Goal: Task Accomplishment & Management: Complete application form

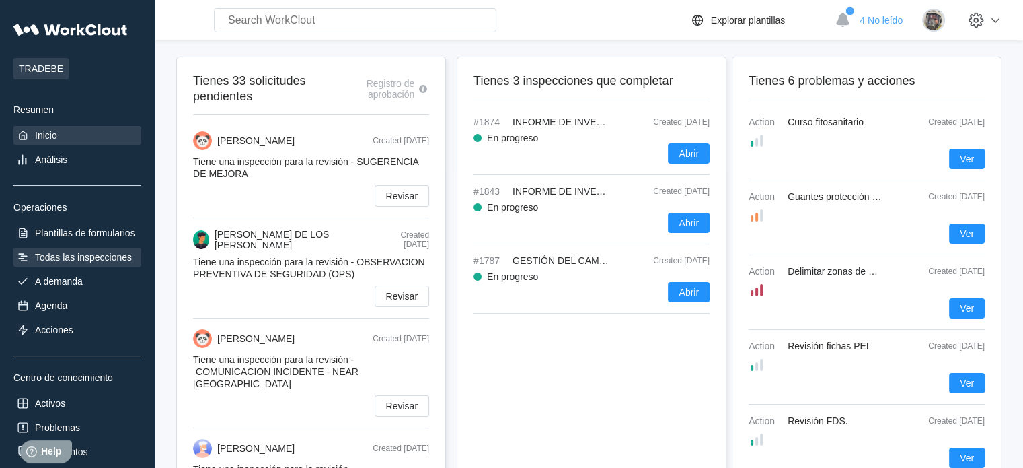
click at [85, 260] on div "Todas las inspecciones" at bounding box center [83, 257] width 97 height 11
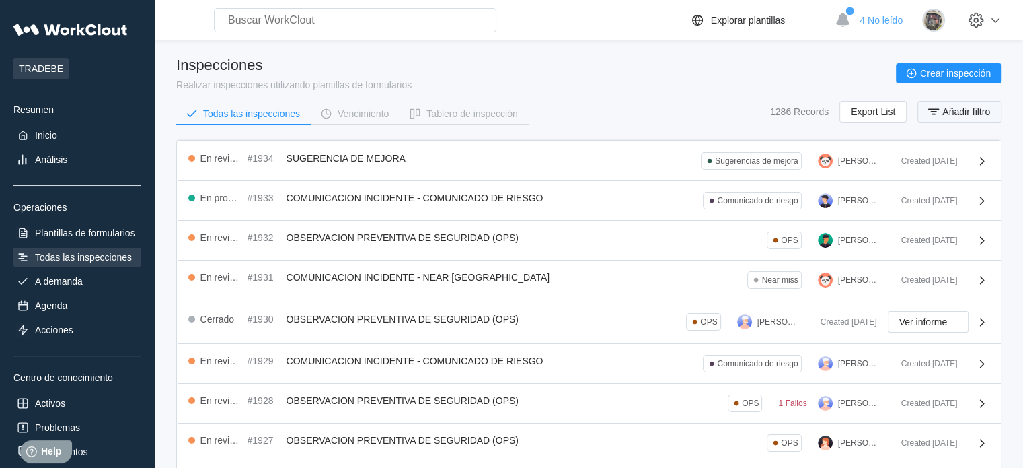
click at [955, 114] on span "Añadir filtro" at bounding box center [967, 111] width 48 height 9
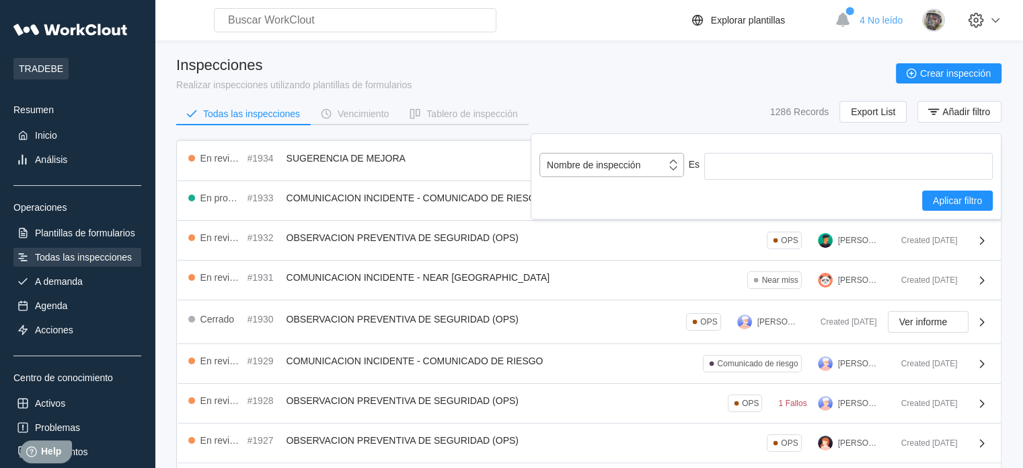
click at [629, 162] on div "Nombre de inspección" at bounding box center [594, 164] width 94 height 11
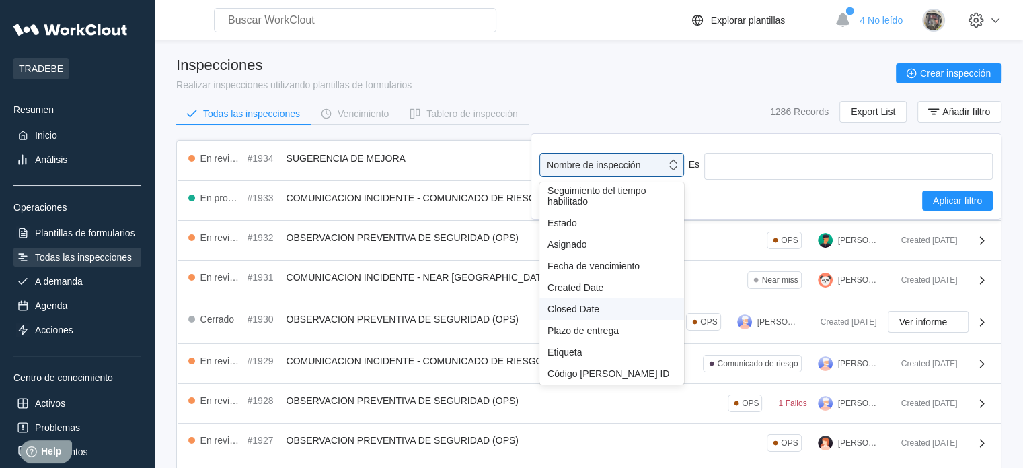
scroll to position [67, 0]
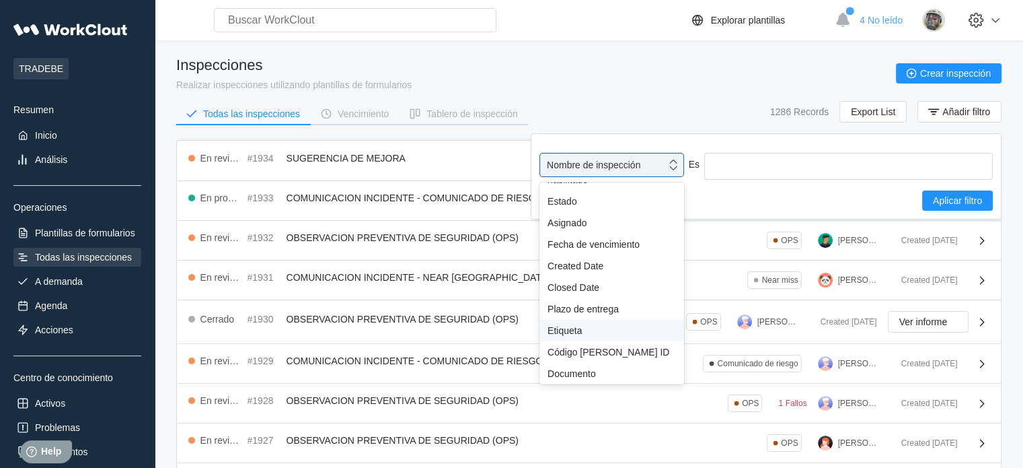
click at [600, 332] on div "Etiqueta" at bounding box center [612, 330] width 129 height 11
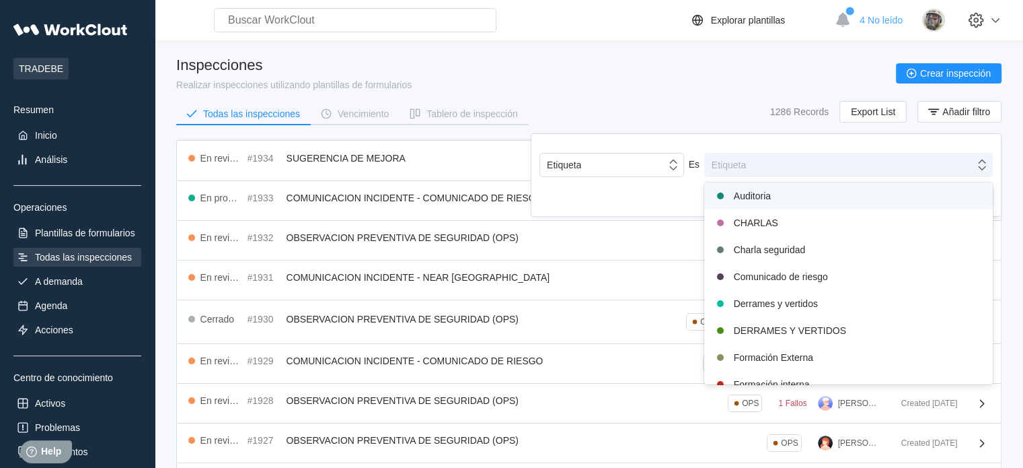
click at [766, 168] on div "Etiqueta" at bounding box center [840, 164] width 270 height 19
click at [778, 168] on div "Etiqueta" at bounding box center [840, 164] width 270 height 19
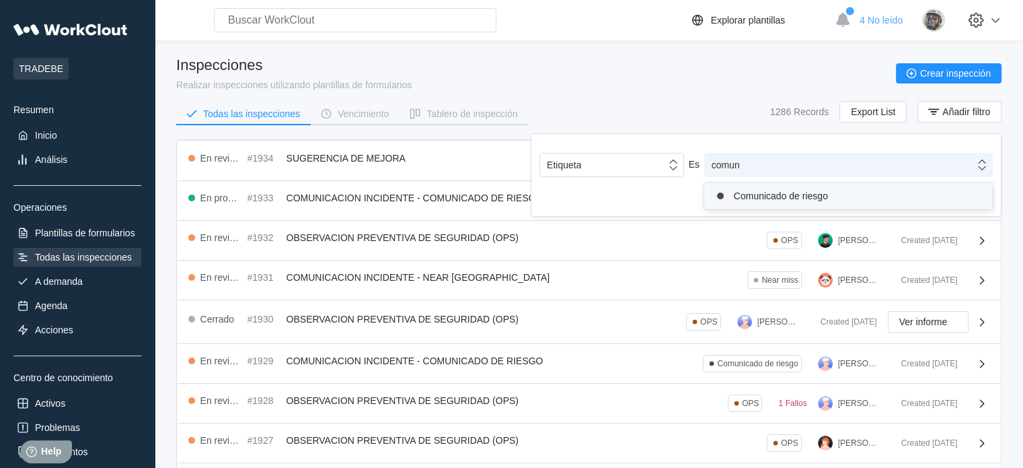
type input "comuni"
click at [783, 188] on div "Comunicado de riesgo" at bounding box center [849, 196] width 272 height 16
type input "near"
click at [757, 201] on div "Near miss" at bounding box center [849, 198] width 272 height 16
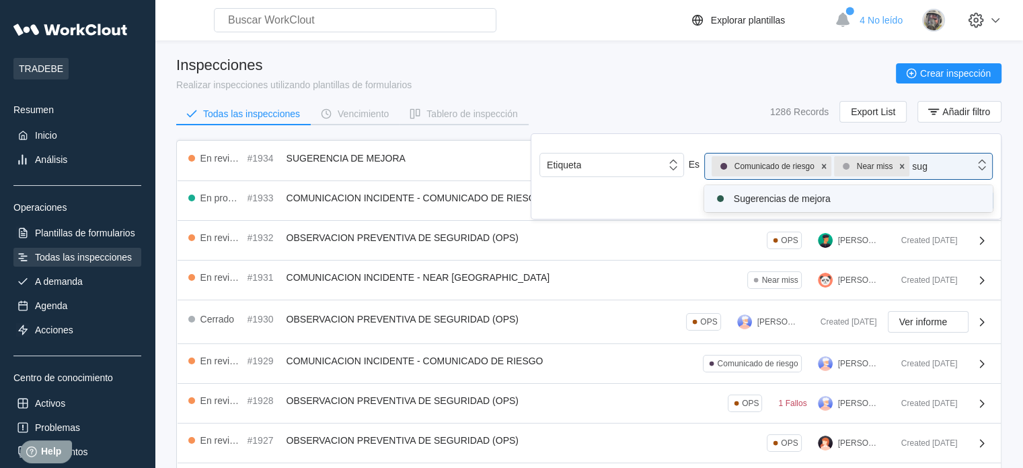
type input "suge"
click at [758, 201] on div "Sugerencias de mejora" at bounding box center [849, 198] width 272 height 16
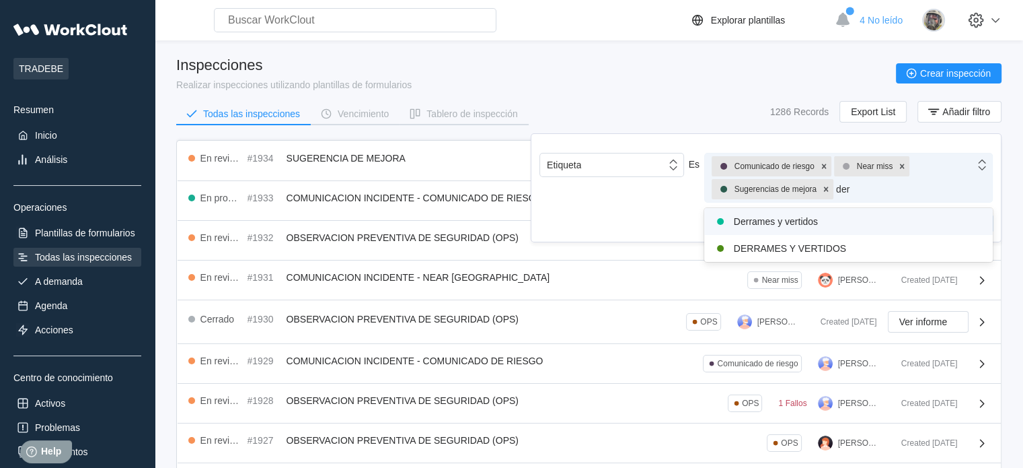
type input "derr"
type input "a"
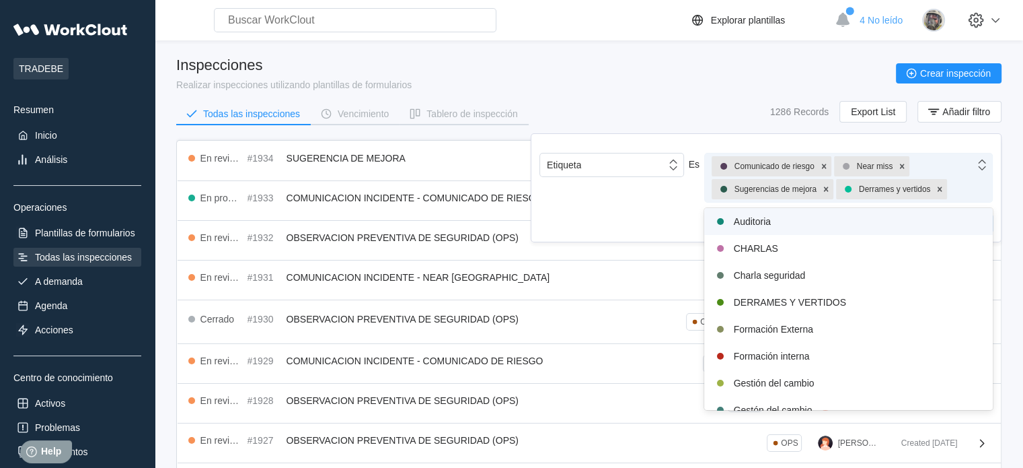
type input "1"
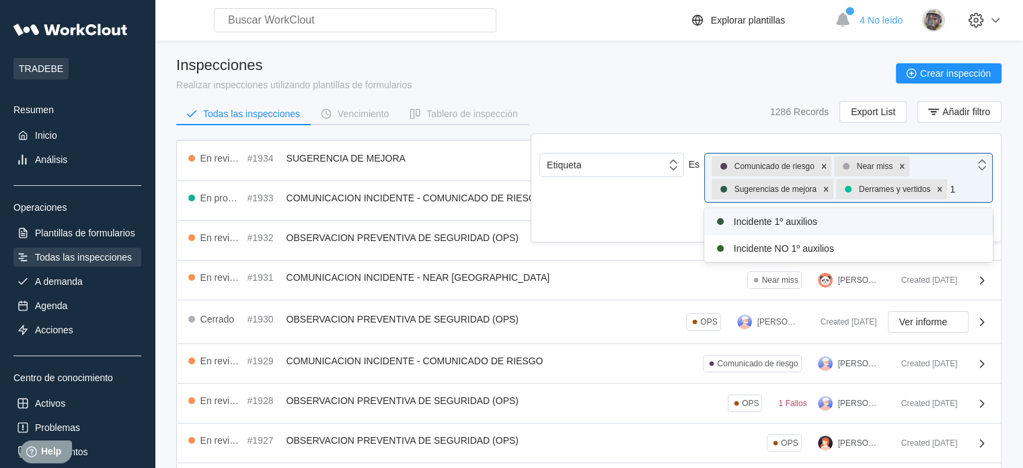
click at [786, 227] on div "Incidente 1º auxilios" at bounding box center [849, 221] width 272 height 16
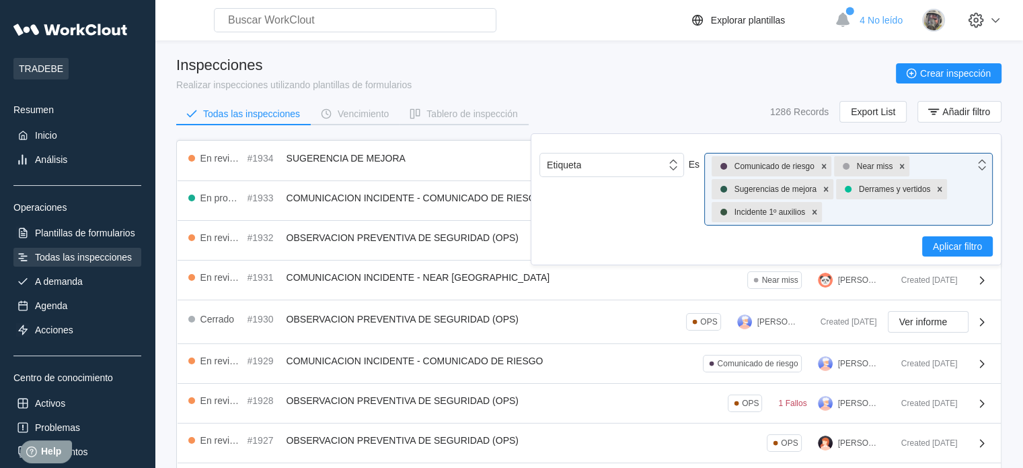
type input "1"
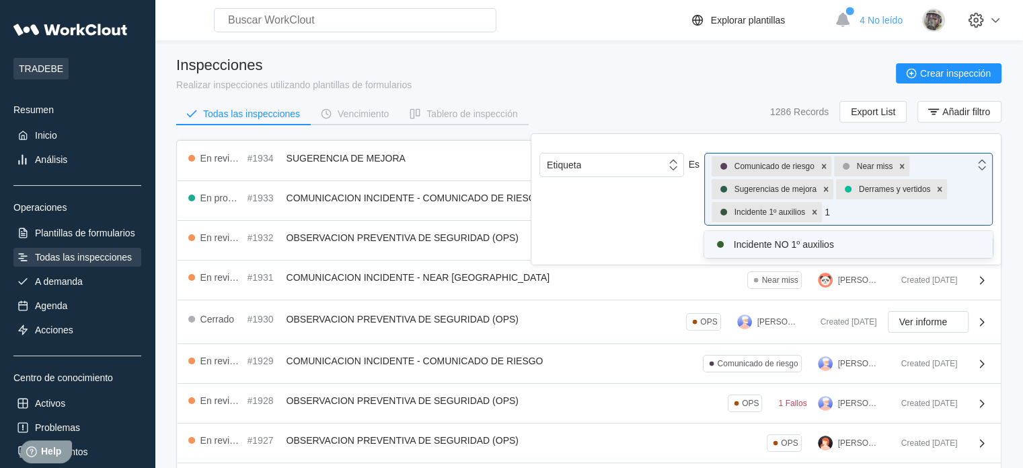
click at [782, 244] on div "Incidente NO 1º auxilios" at bounding box center [849, 244] width 272 height 16
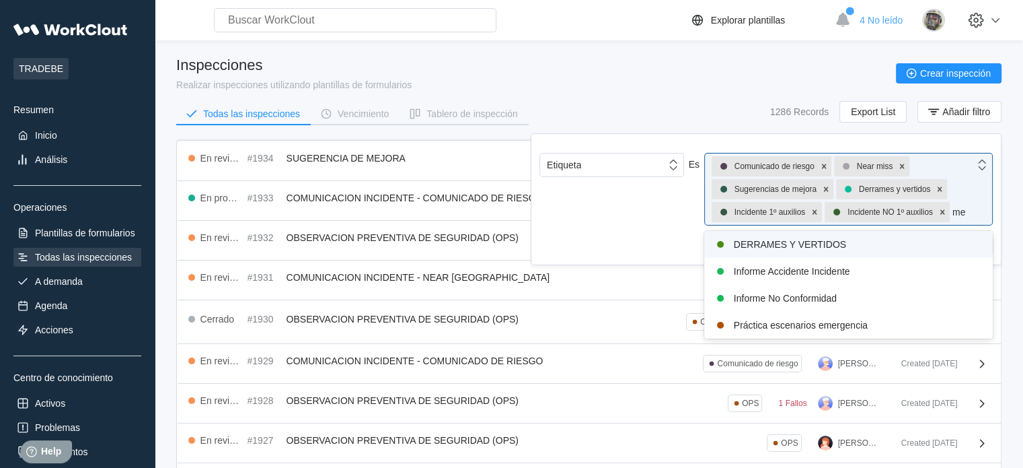
type input "m"
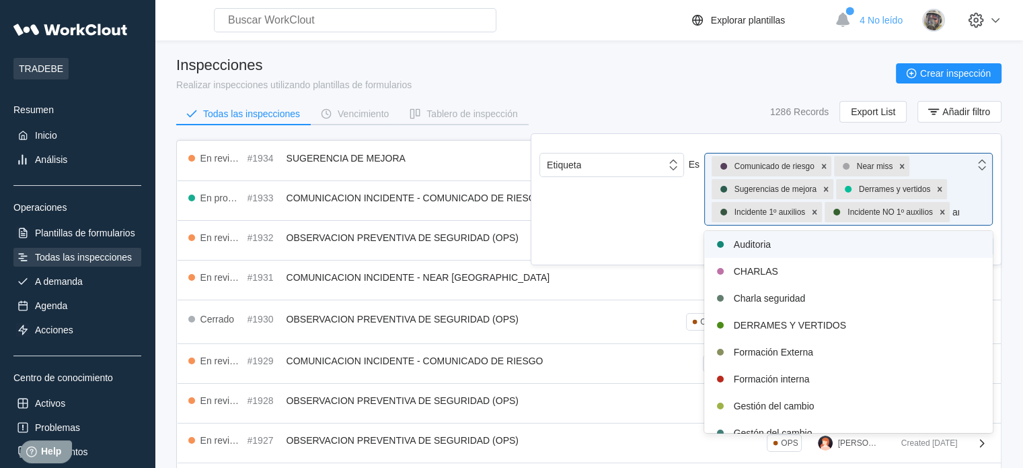
type input "amb"
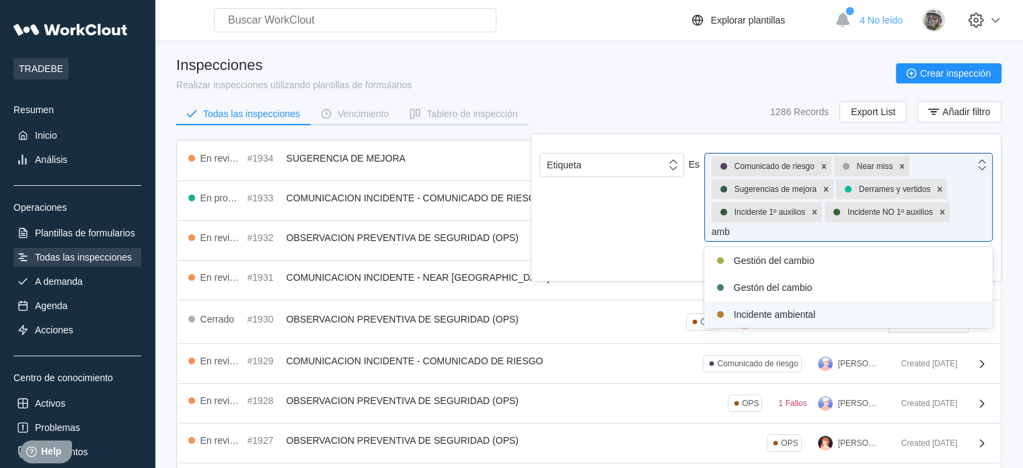
click at [815, 316] on div "Incidente ambiental" at bounding box center [849, 314] width 272 height 16
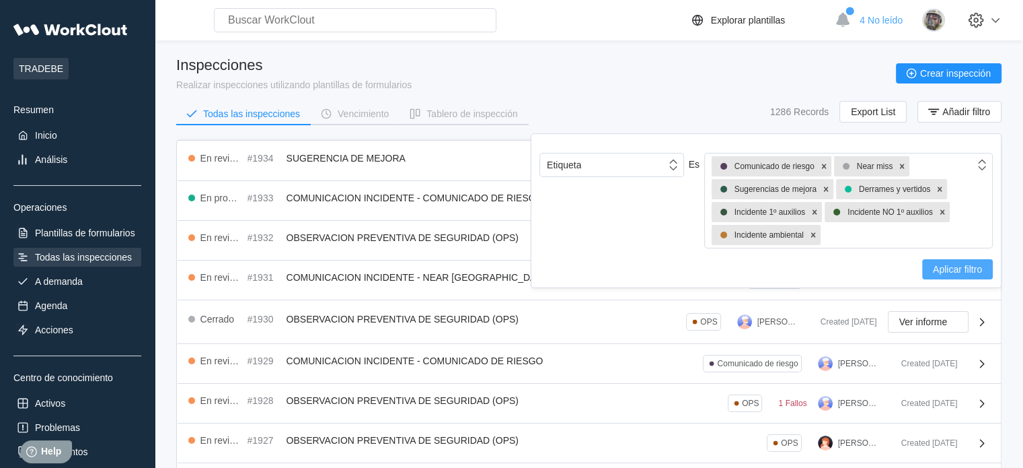
click at [964, 265] on span "Aplicar filtro" at bounding box center [957, 268] width 49 height 9
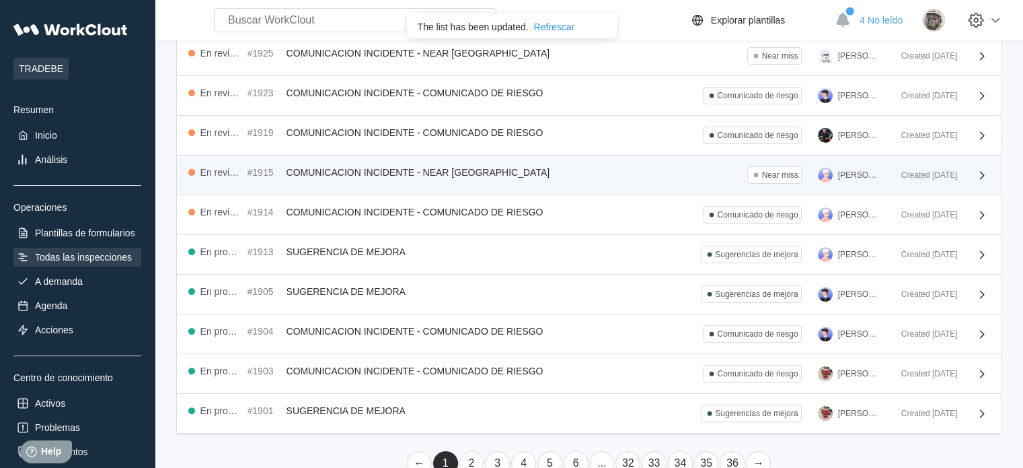
scroll to position [336, 0]
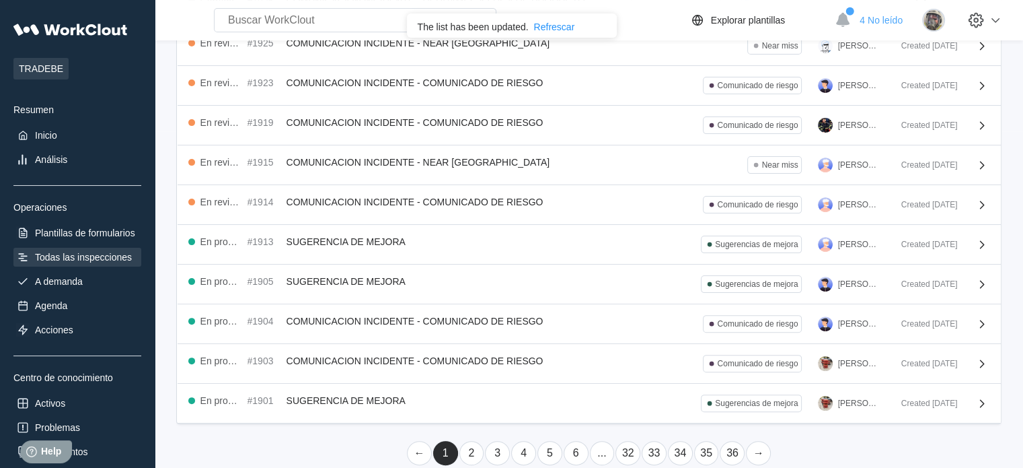
click at [467, 448] on link "2" at bounding box center [472, 453] width 25 height 24
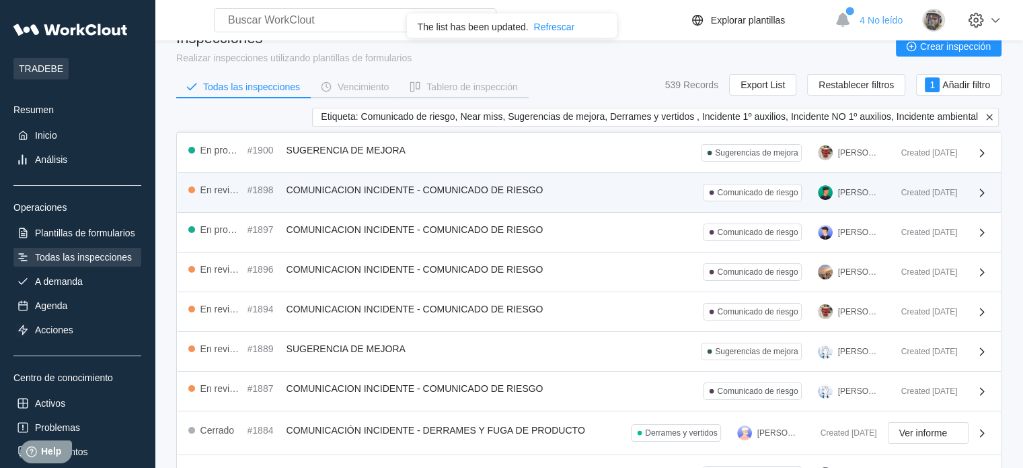
scroll to position [12, 0]
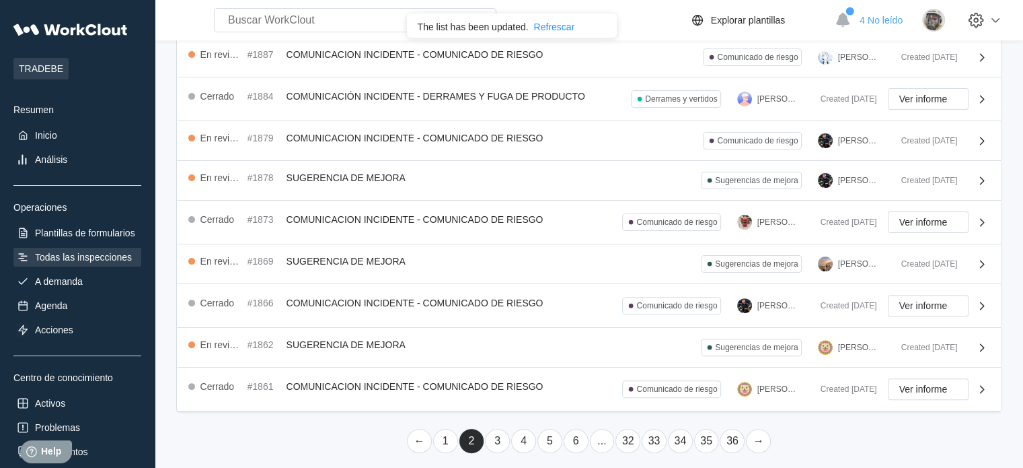
click at [453, 433] on link "1" at bounding box center [445, 441] width 25 height 24
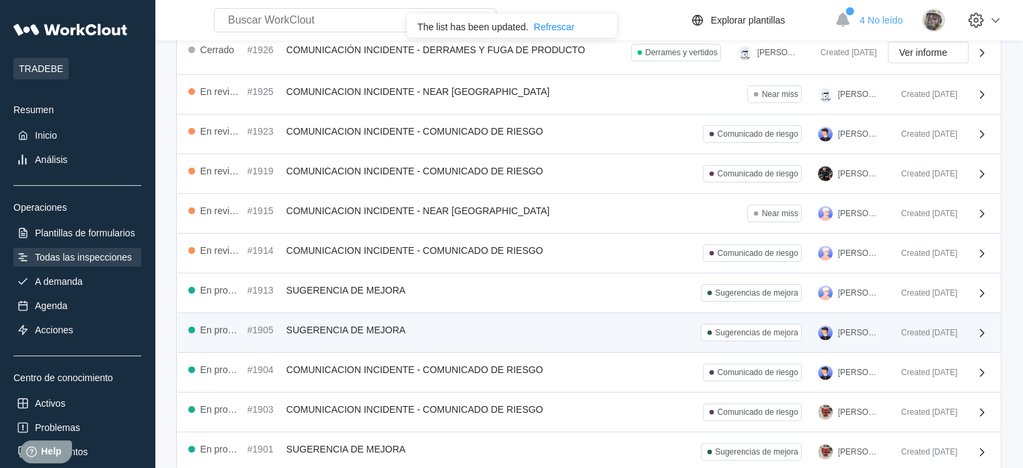
scroll to position [349, 0]
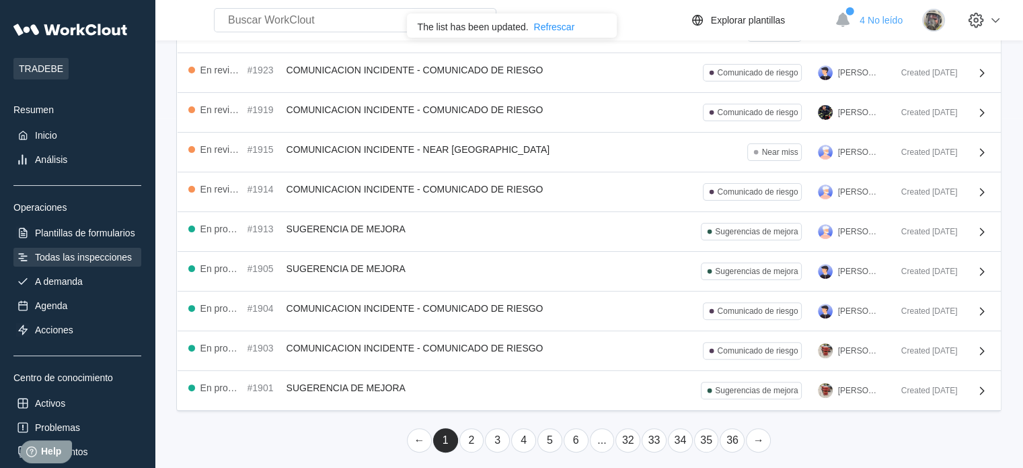
click at [475, 428] on link "2" at bounding box center [472, 440] width 25 height 24
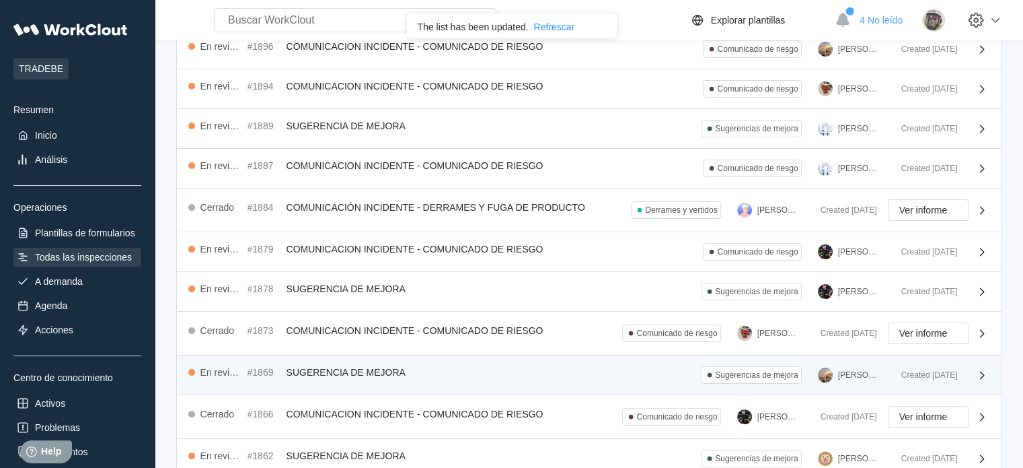
scroll to position [226, 0]
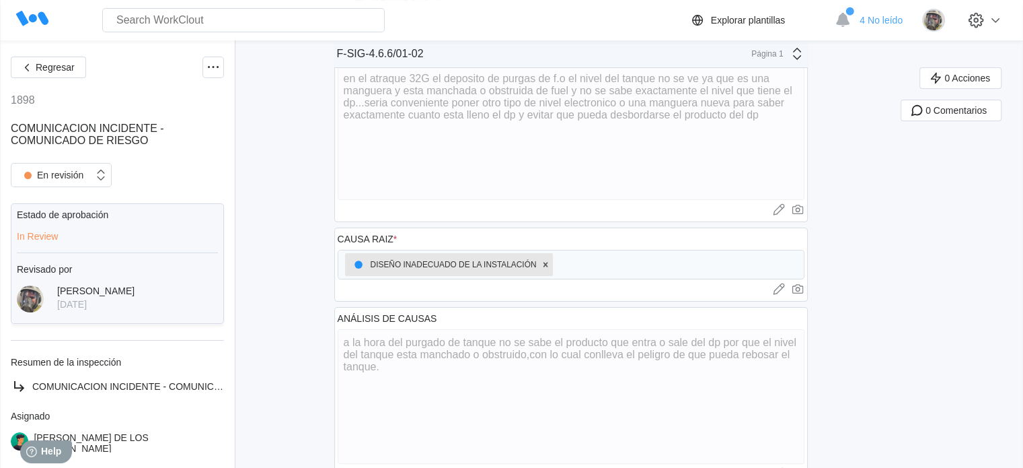
scroll to position [269, 0]
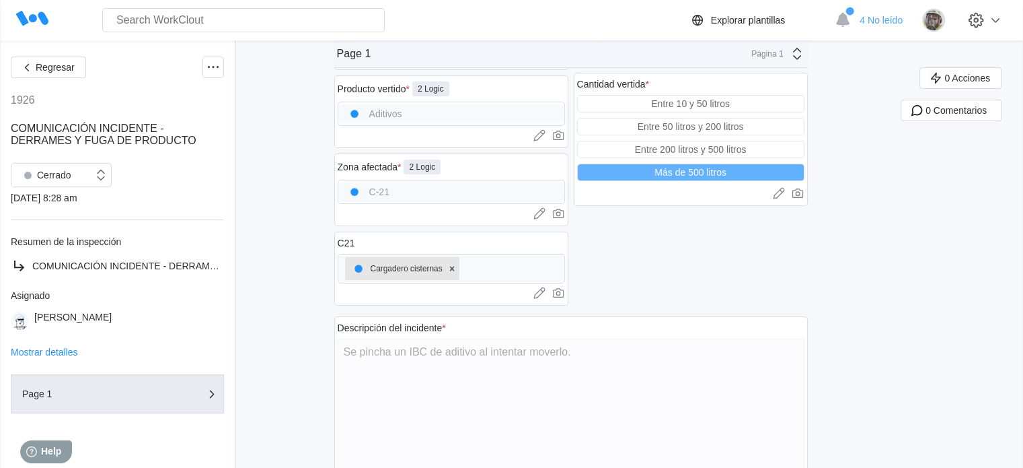
scroll to position [135, 0]
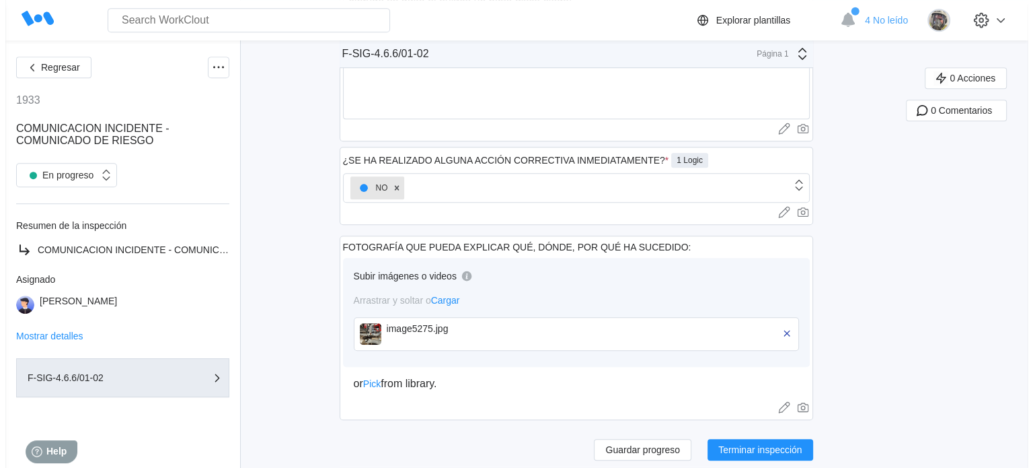
scroll to position [649, 0]
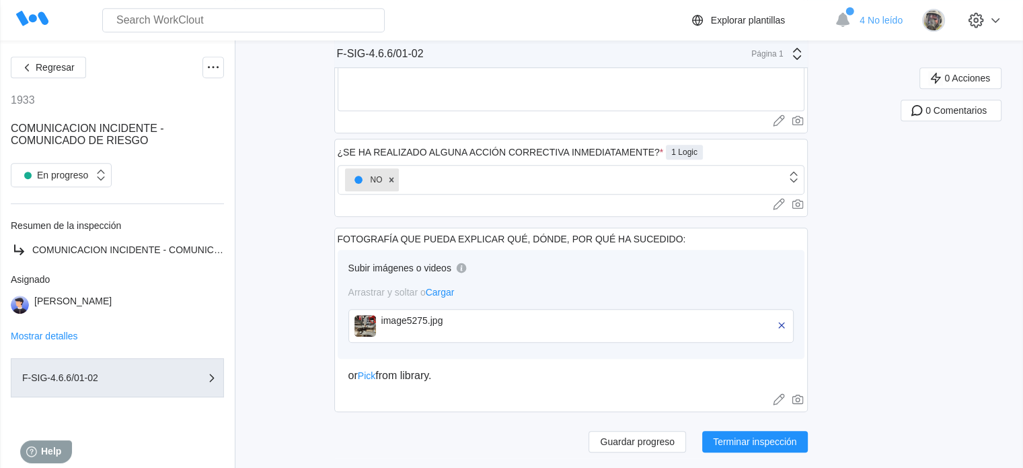
click at [370, 322] on img at bounding box center [366, 326] width 22 height 22
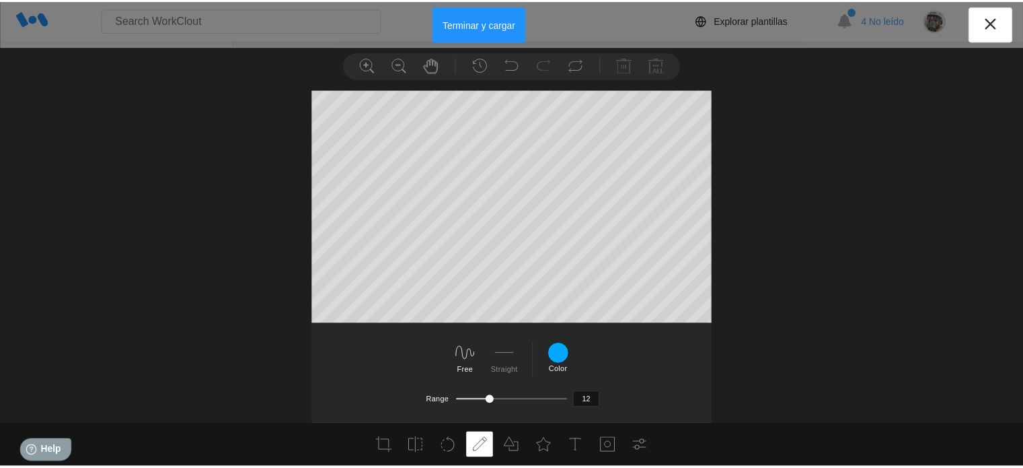
scroll to position [0, 0]
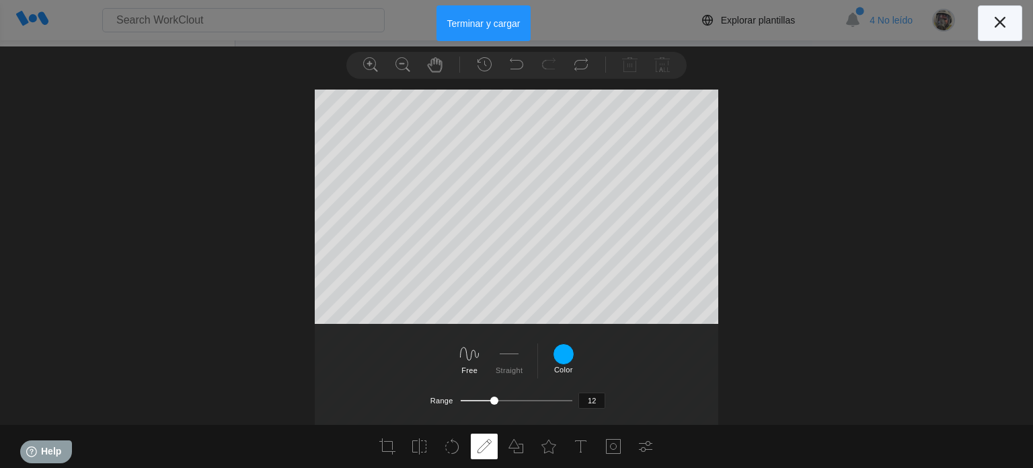
click at [1013, 24] on button at bounding box center [1000, 23] width 44 height 36
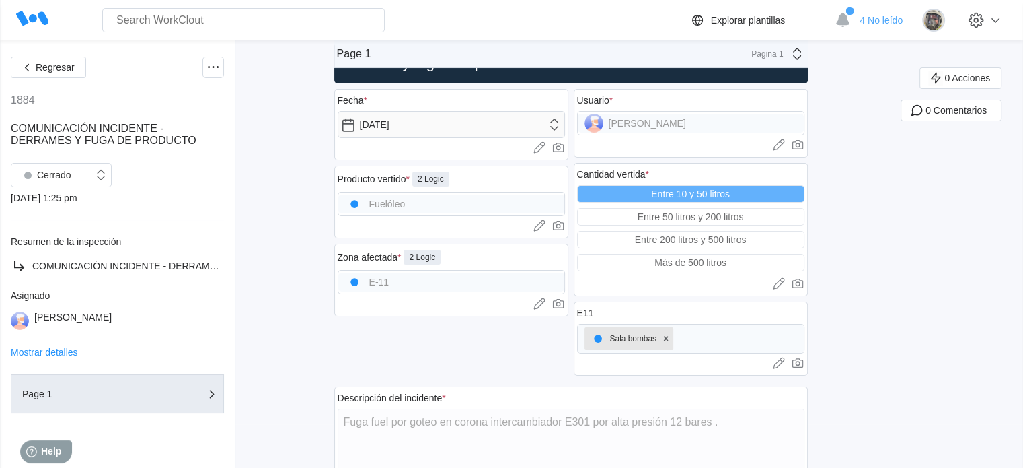
scroll to position [67, 0]
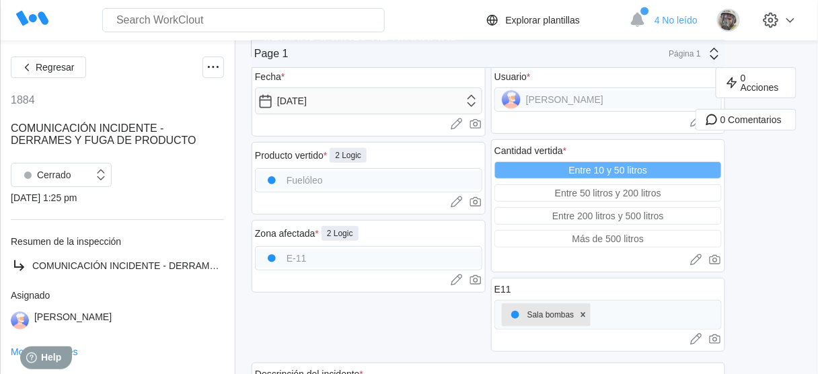
type textarea "x"
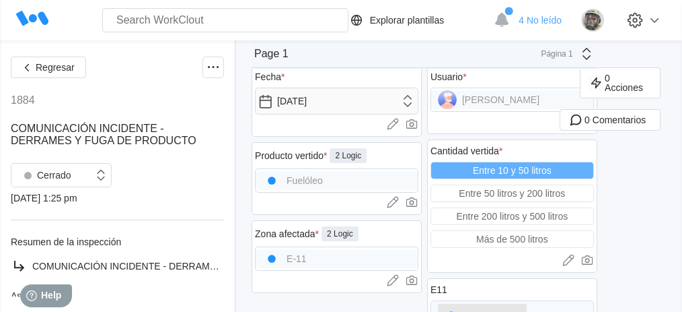
type textarea "x"
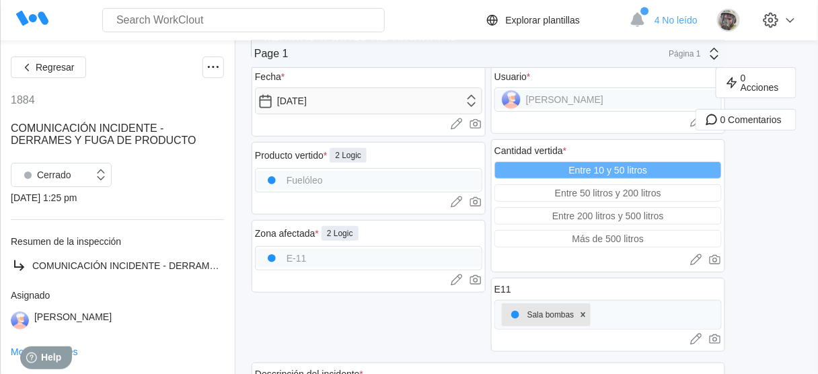
type textarea "x"
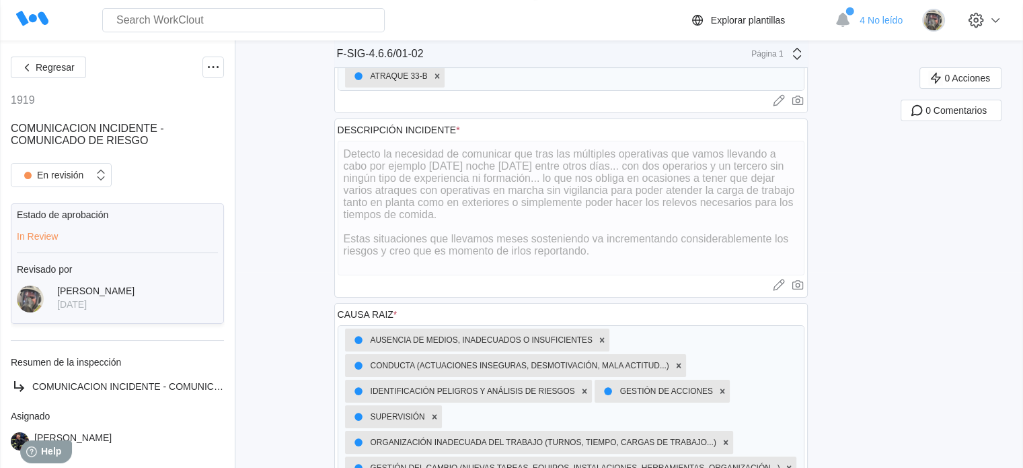
scroll to position [67, 0]
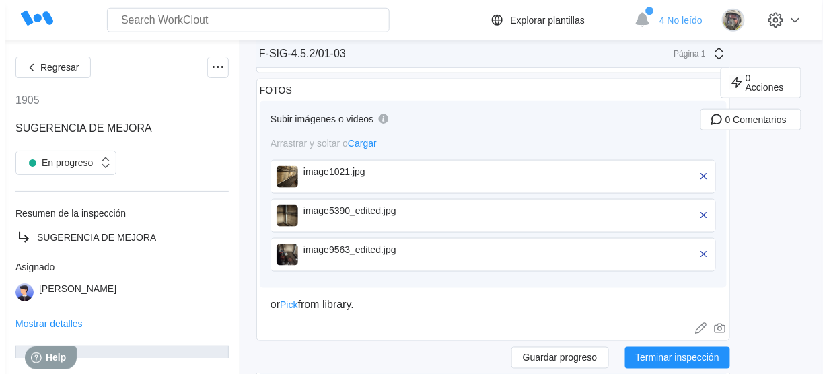
scroll to position [323, 0]
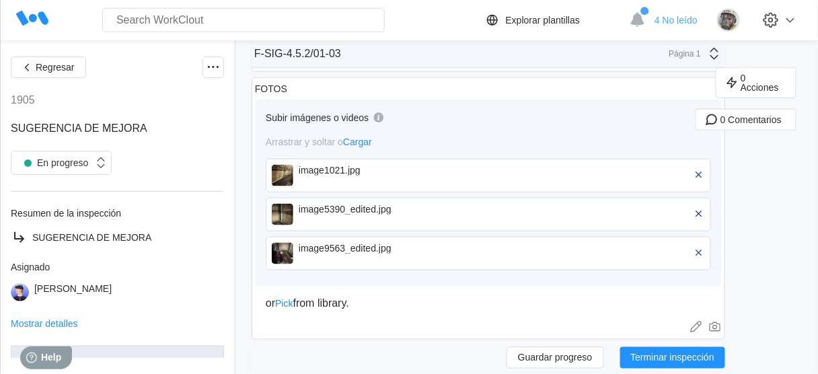
click at [286, 176] on img at bounding box center [283, 176] width 22 height 22
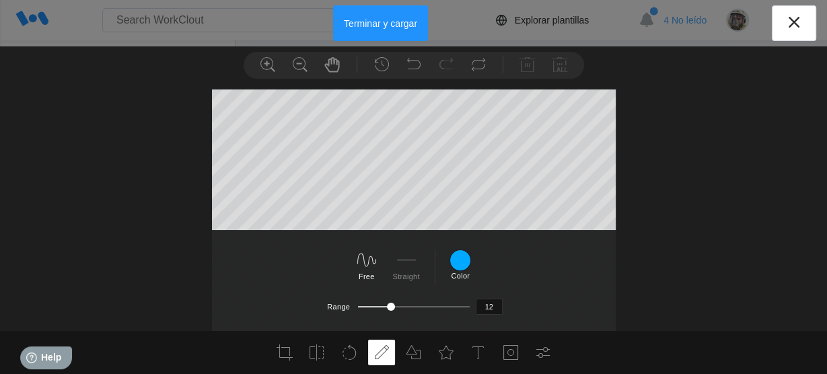
scroll to position [299, 0]
click at [793, 23] on icon at bounding box center [794, 22] width 11 height 11
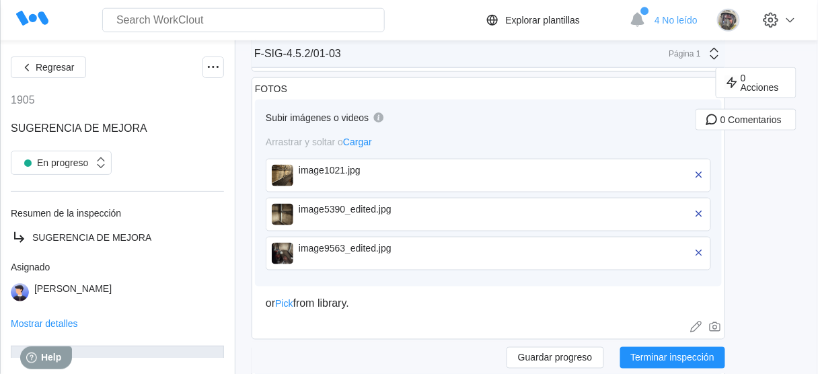
click at [281, 213] on img at bounding box center [283, 215] width 22 height 22
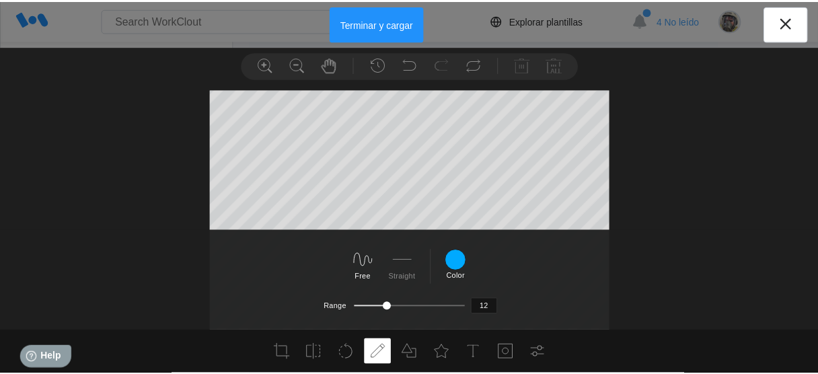
scroll to position [0, 0]
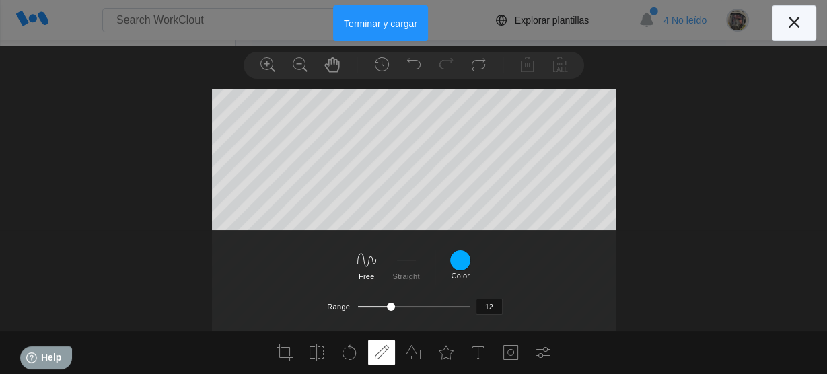
click at [797, 19] on icon at bounding box center [794, 22] width 11 height 11
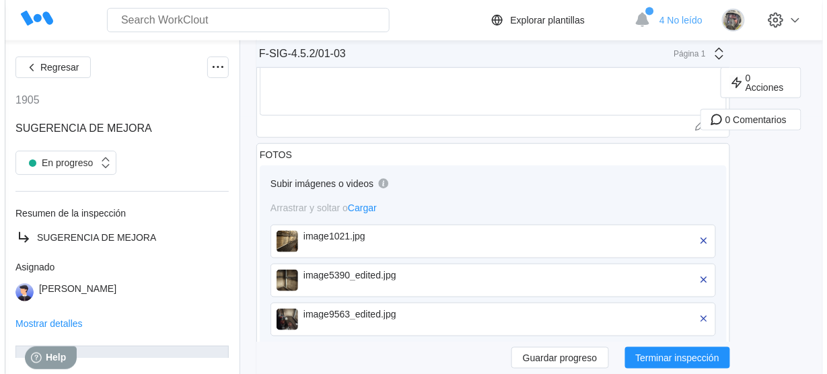
scroll to position [431, 0]
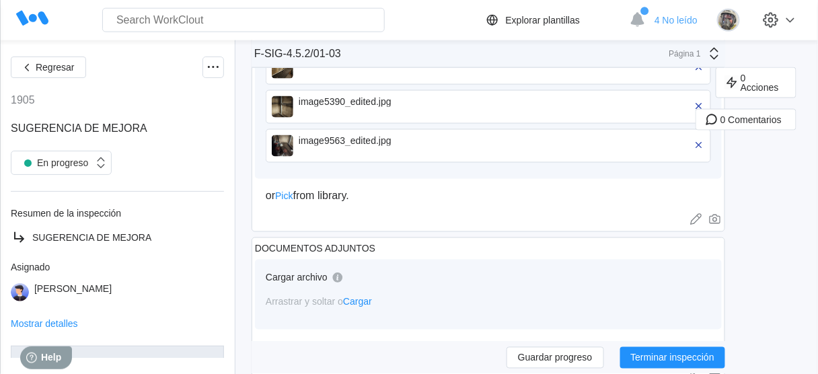
click at [285, 143] on img at bounding box center [283, 146] width 22 height 22
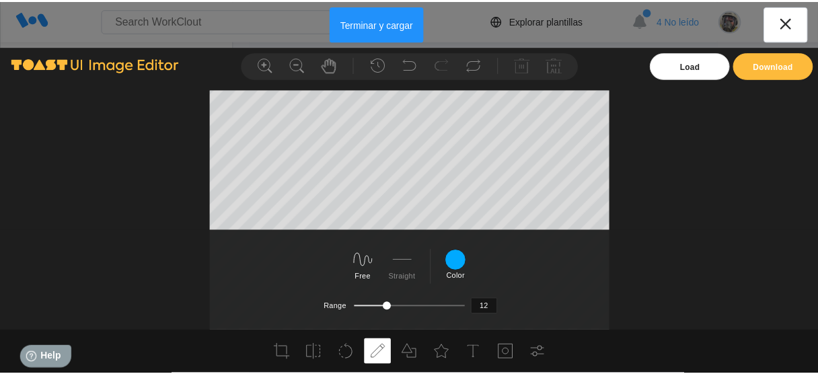
scroll to position [422, 0]
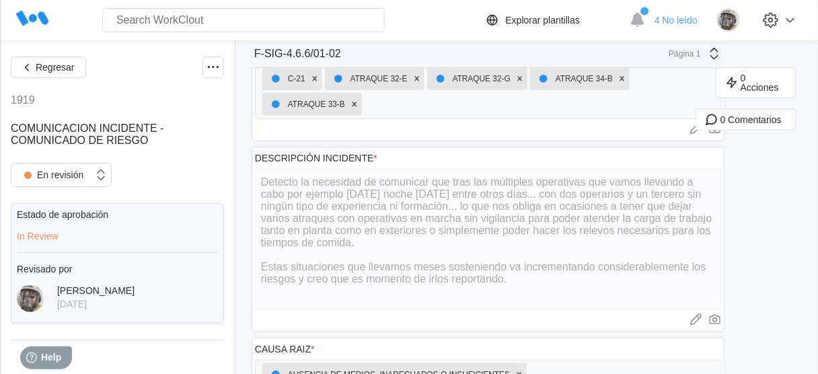
scroll to position [183, 0]
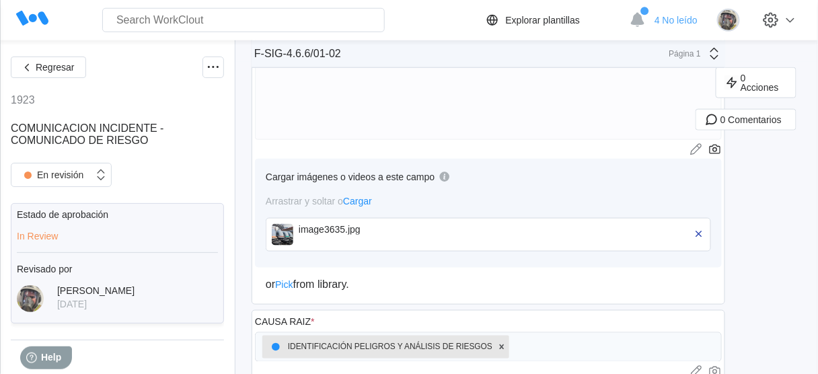
scroll to position [377, 0]
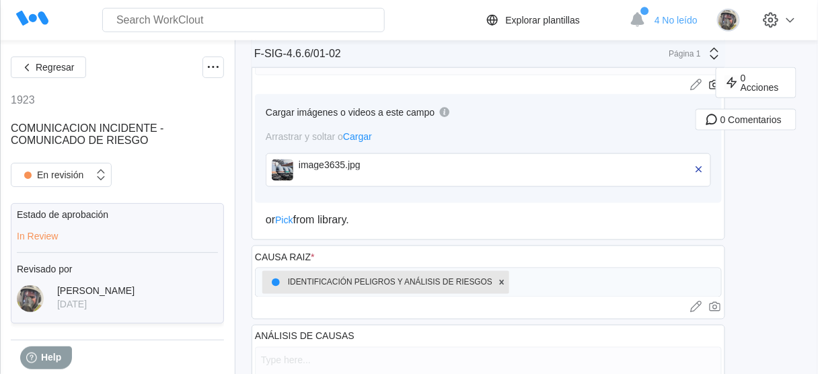
click at [284, 168] on img at bounding box center [283, 170] width 22 height 22
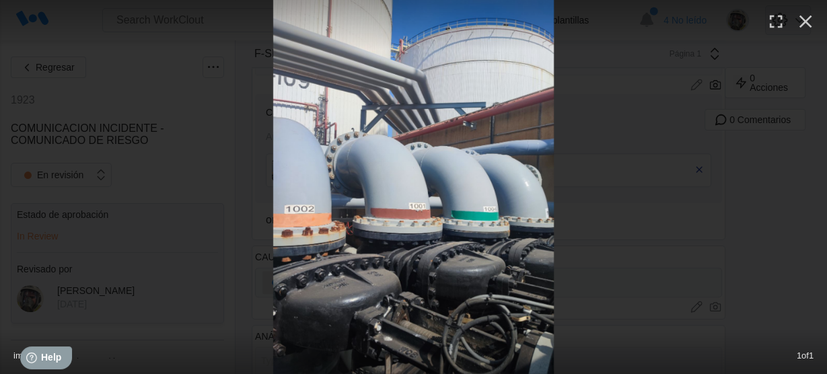
click at [803, 16] on icon "button" at bounding box center [806, 22] width 22 height 22
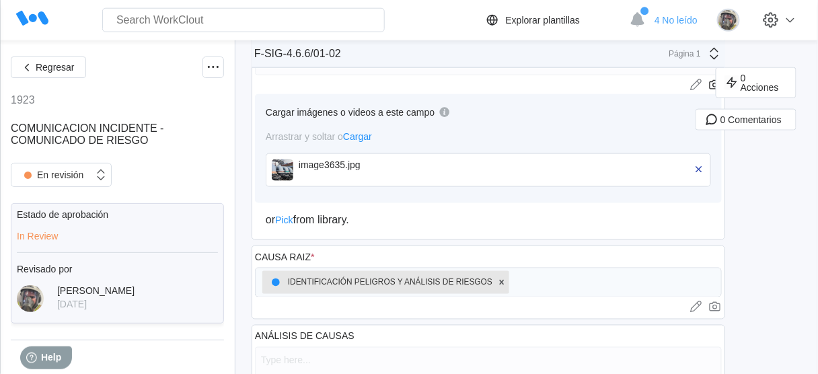
click at [283, 168] on img at bounding box center [283, 170] width 22 height 22
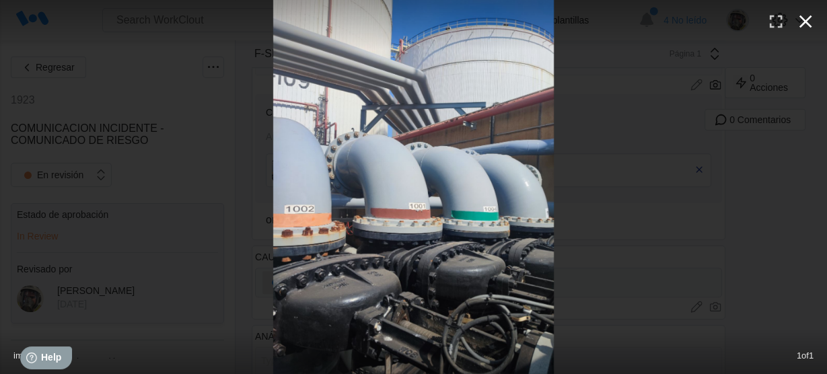
click at [807, 17] on icon "button" at bounding box center [806, 22] width 22 height 22
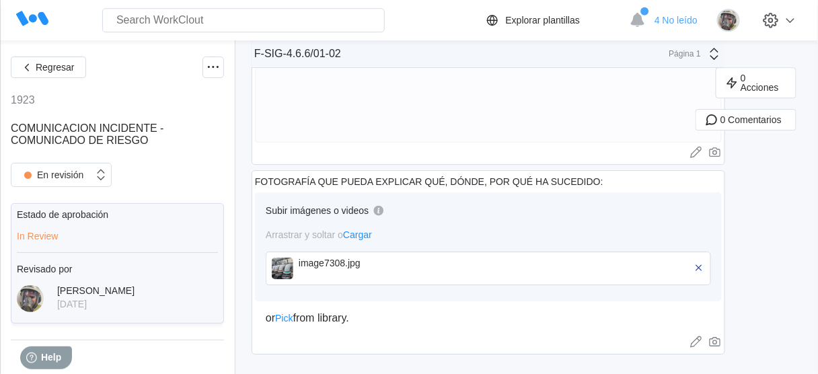
scroll to position [999, 0]
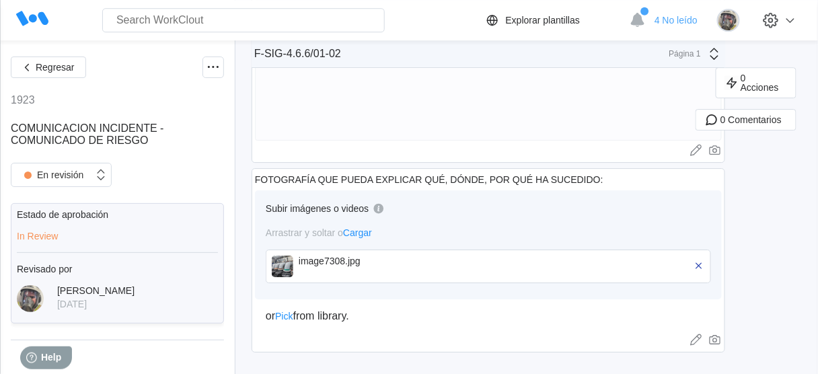
click at [283, 270] on img at bounding box center [283, 267] width 22 height 22
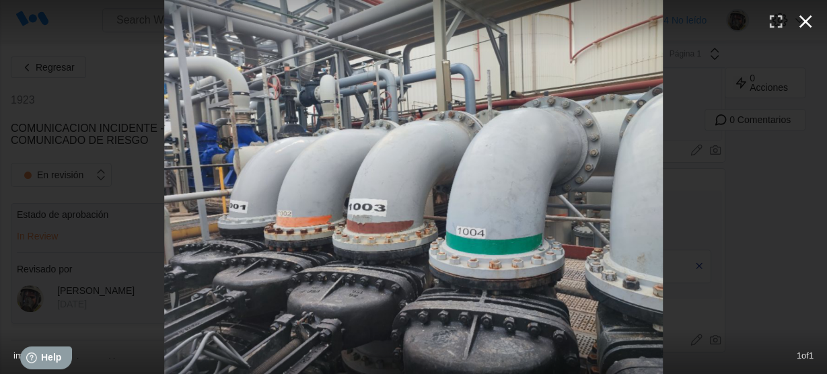
click at [810, 18] on icon "button" at bounding box center [806, 22] width 22 height 22
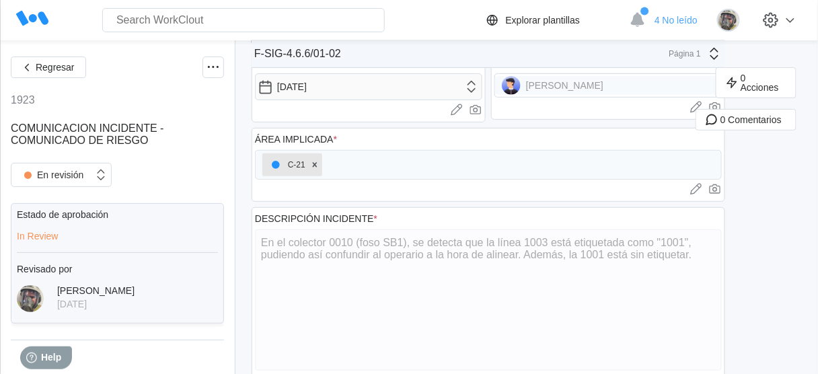
scroll to position [30, 0]
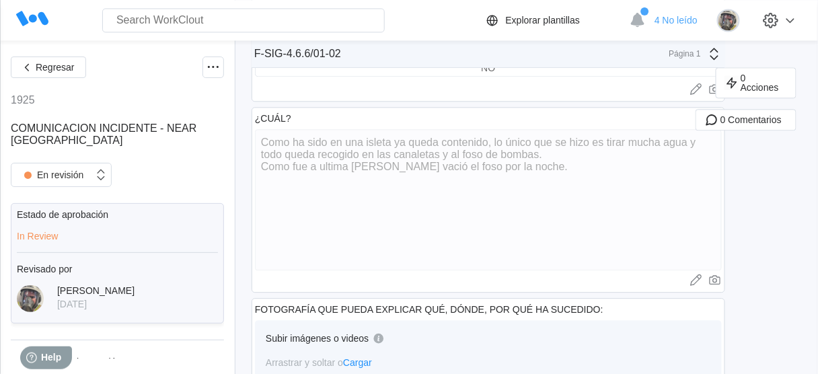
scroll to position [754, 0]
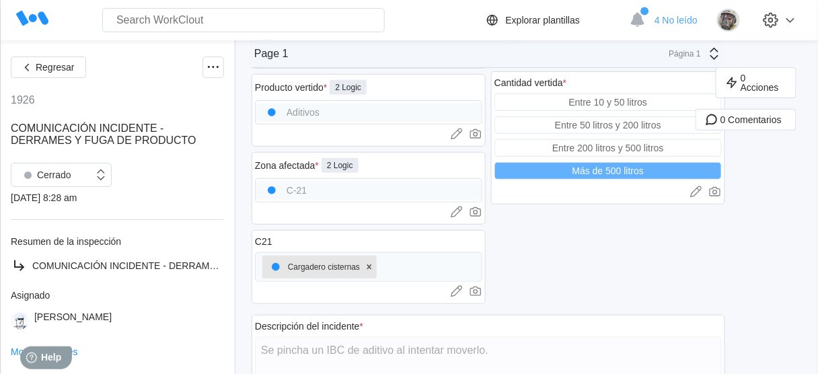
scroll to position [135, 0]
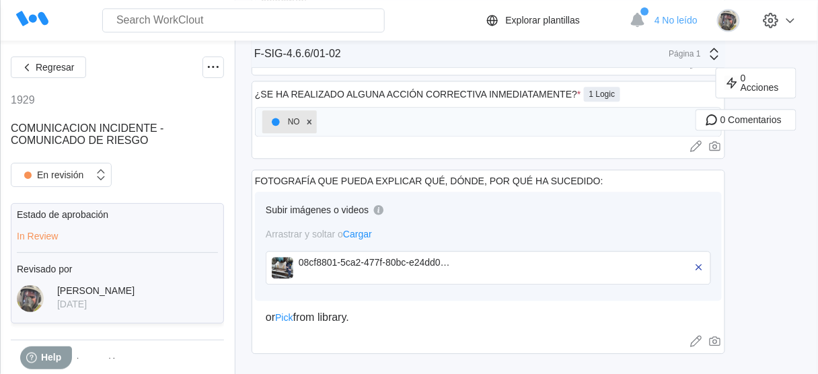
scroll to position [738, 0]
click at [285, 259] on img at bounding box center [283, 267] width 22 height 22
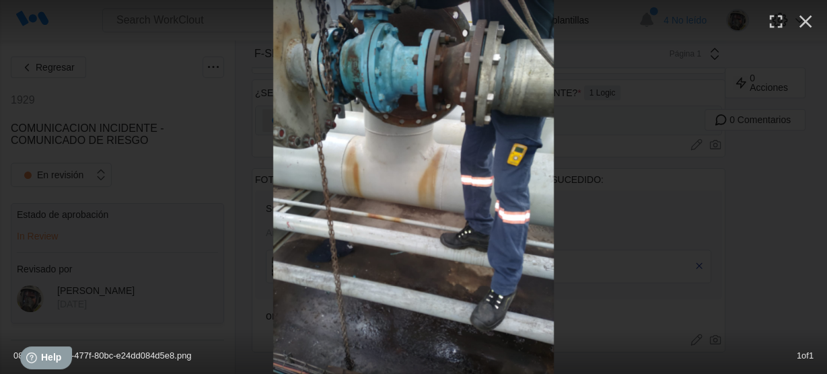
click at [449, 219] on img at bounding box center [413, 187] width 281 height 374
click at [806, 20] on icon "button" at bounding box center [805, 21] width 13 height 13
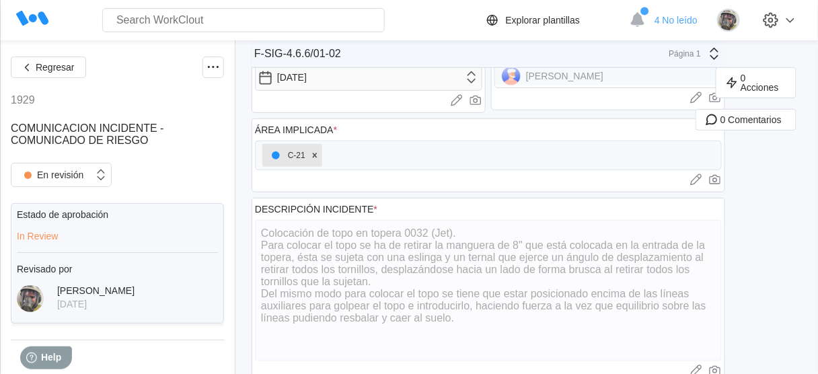
scroll to position [0, 0]
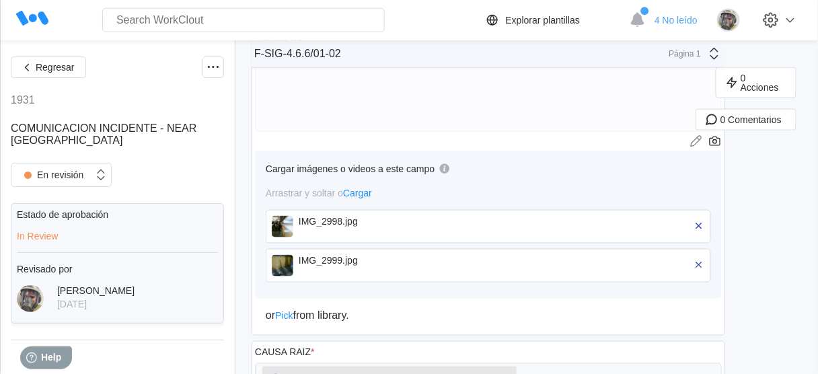
scroll to position [323, 0]
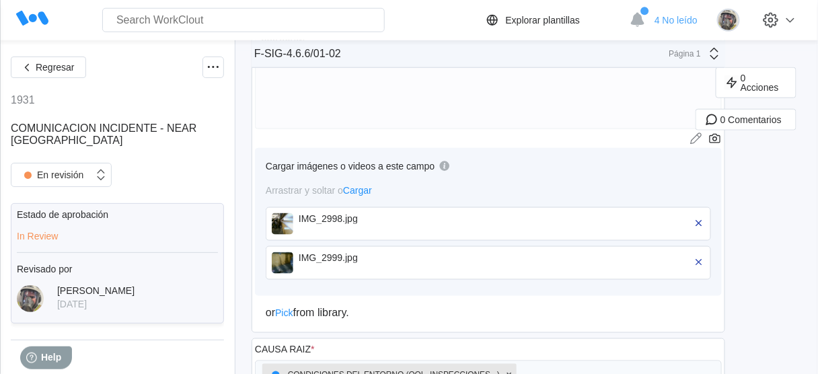
click at [291, 224] on img at bounding box center [283, 224] width 22 height 22
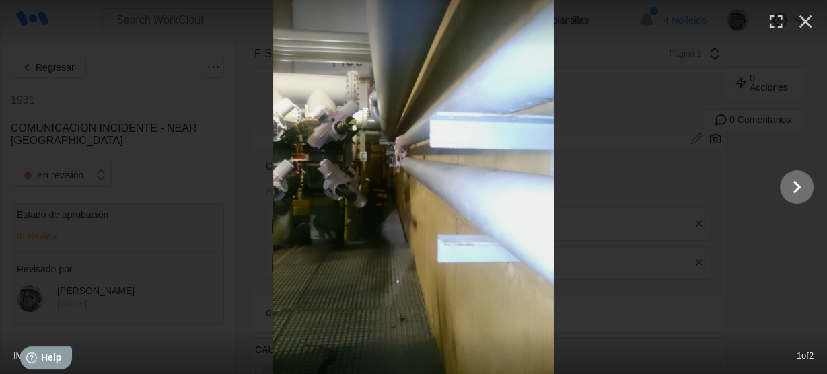
click at [793, 186] on icon "Show slide 2 of 2" at bounding box center [797, 187] width 26 height 32
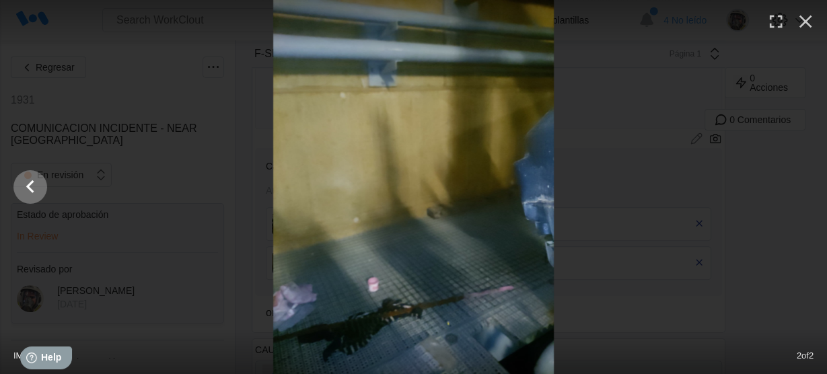
click at [17, 182] on icon "Show slide 1 of 2" at bounding box center [30, 187] width 26 height 32
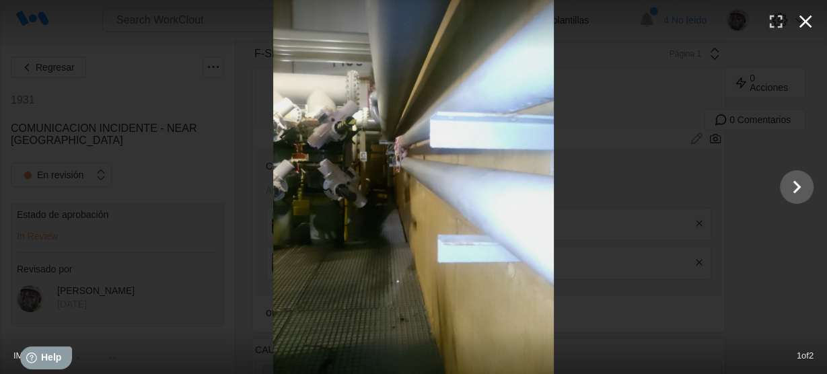
click at [809, 17] on icon "button" at bounding box center [805, 21] width 13 height 13
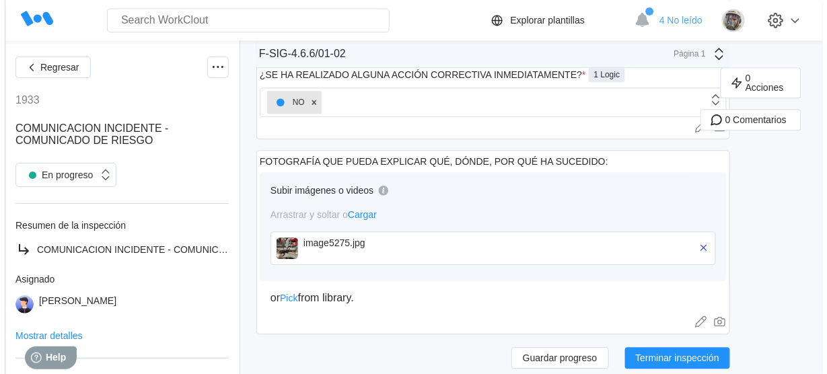
scroll to position [754, 0]
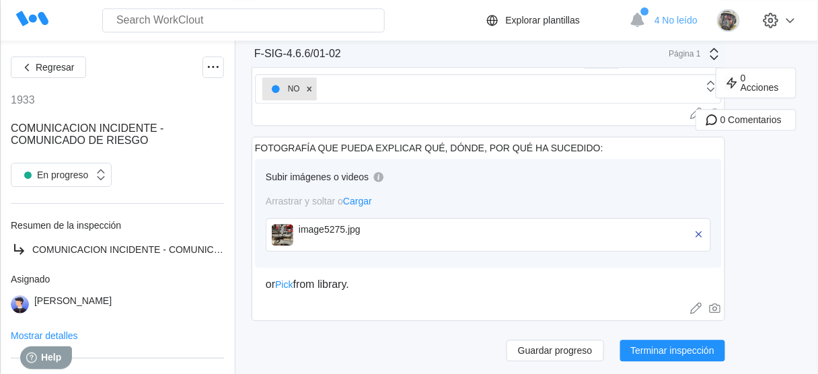
click at [272, 227] on img at bounding box center [283, 235] width 22 height 22
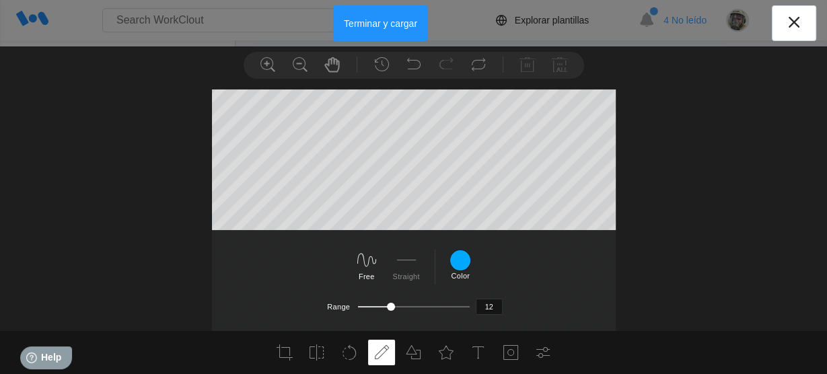
scroll to position [0, 0]
click at [802, 23] on icon at bounding box center [794, 22] width 22 height 22
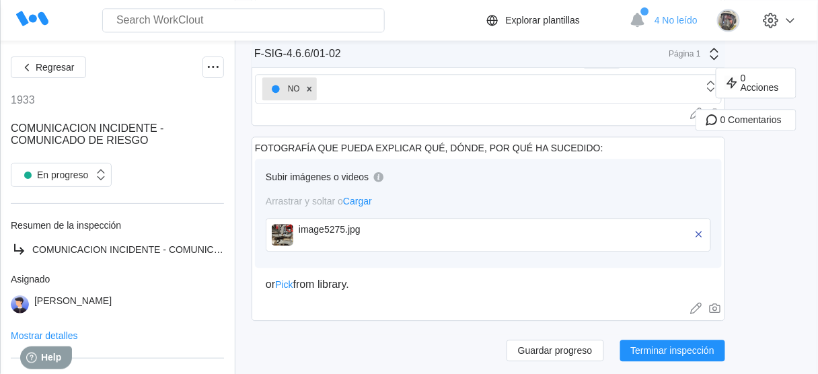
click at [289, 225] on img at bounding box center [283, 235] width 22 height 22
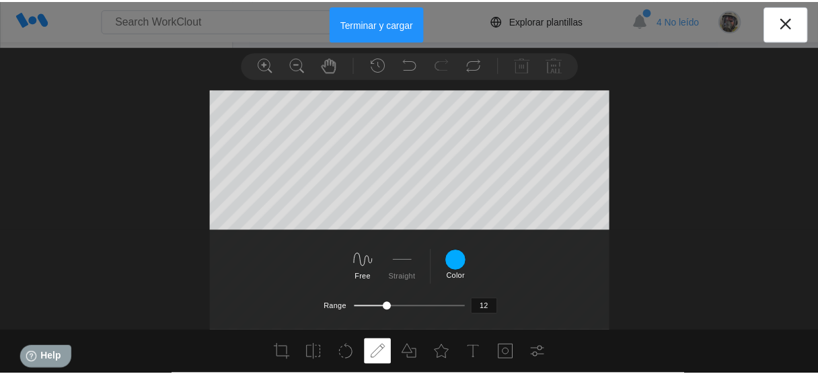
scroll to position [108, 0]
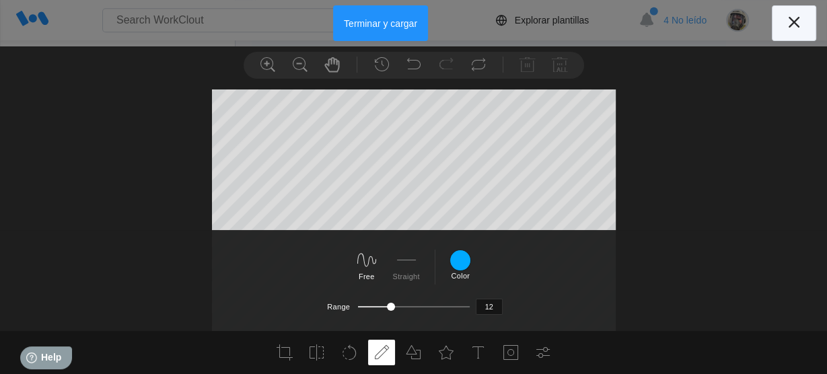
click at [789, 26] on icon at bounding box center [794, 22] width 11 height 11
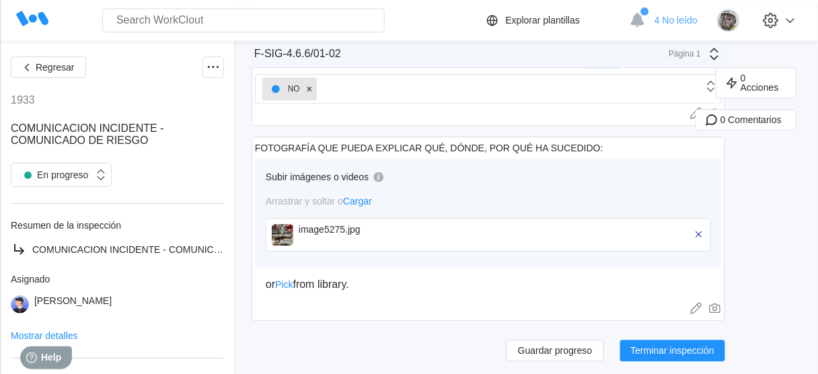
scroll to position [646, 0]
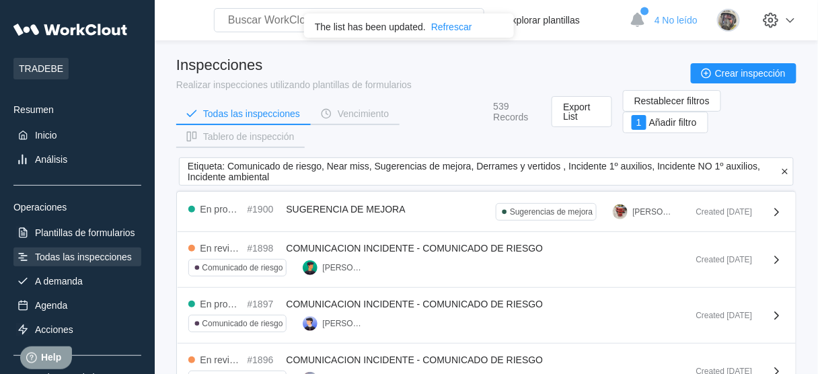
click at [786, 170] on icon at bounding box center [785, 172] width 11 height 12
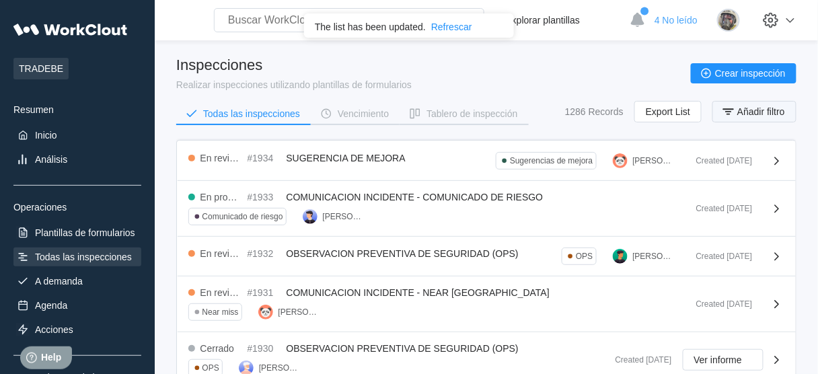
click at [768, 110] on span "Añadir filtro" at bounding box center [761, 111] width 48 height 9
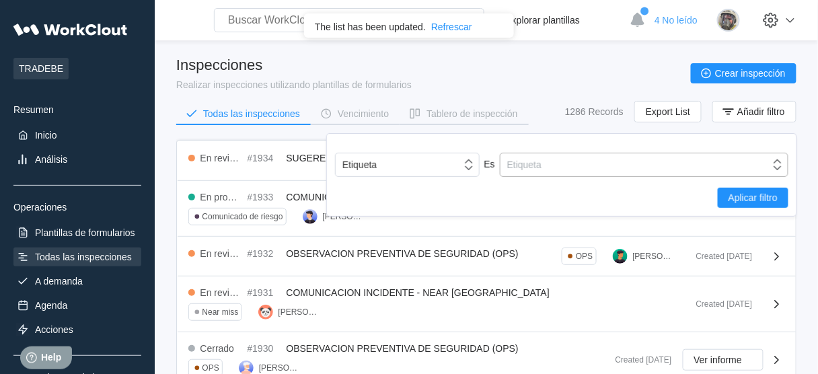
click at [626, 162] on div "Etiqueta" at bounding box center [636, 164] width 270 height 19
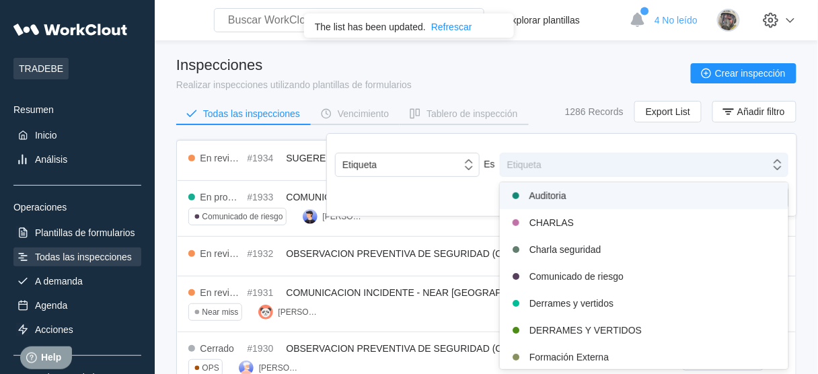
scroll to position [15, 0]
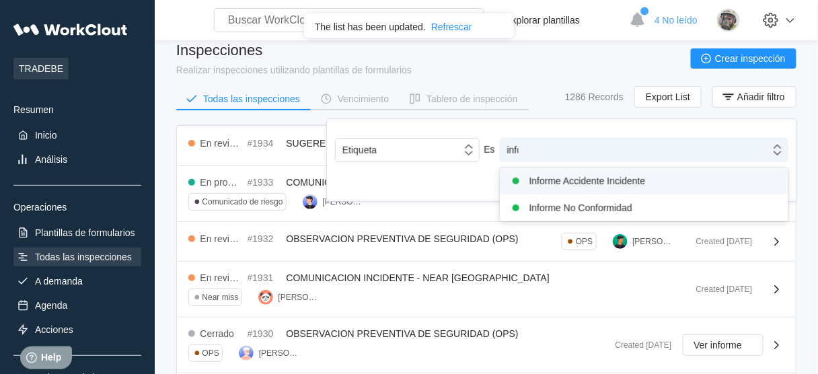
type input "infor"
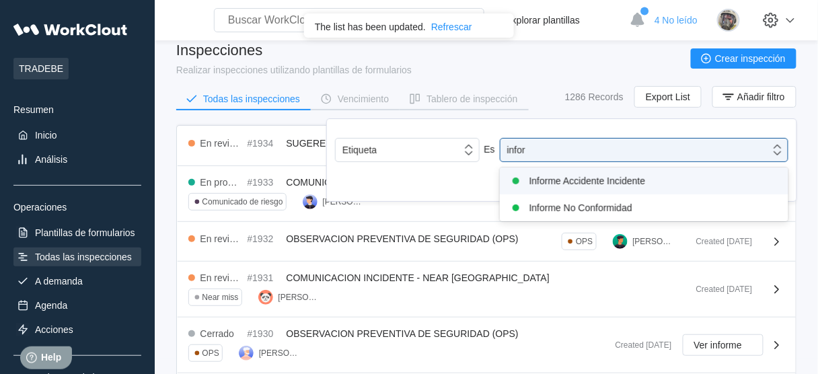
click at [626, 182] on div "Informe Accidente Incidente" at bounding box center [644, 181] width 272 height 16
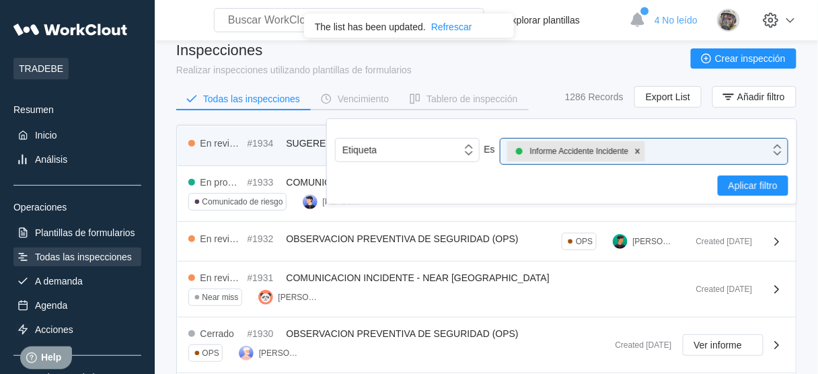
click at [748, 185] on span "Aplicar filtro" at bounding box center [753, 185] width 49 height 9
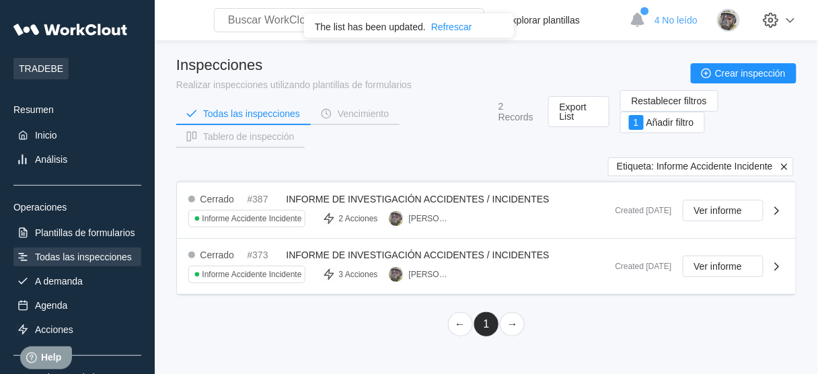
scroll to position [0, 0]
click at [65, 252] on div "Todas las inspecciones" at bounding box center [83, 257] width 97 height 11
click at [48, 259] on div "Todas las inspecciones" at bounding box center [83, 257] width 97 height 11
click at [785, 168] on icon at bounding box center [784, 167] width 12 height 12
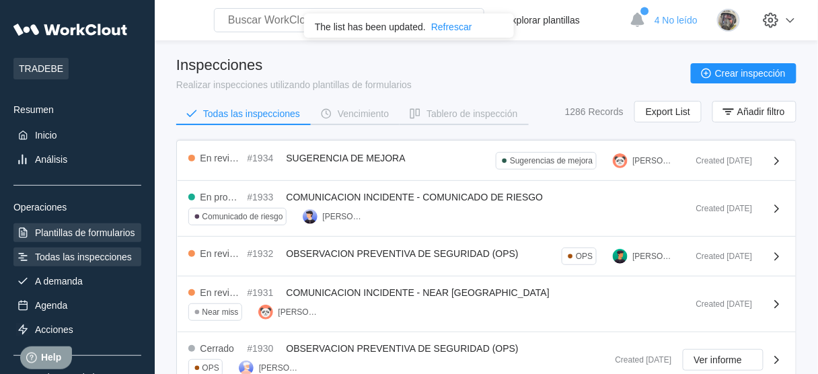
click at [58, 236] on div "Plantillas de formularios" at bounding box center [85, 232] width 100 height 11
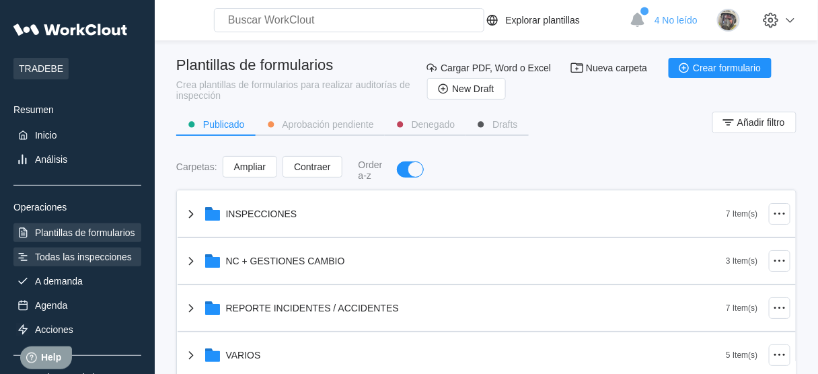
click at [57, 253] on div "Todas las inspecciones" at bounding box center [83, 257] width 97 height 11
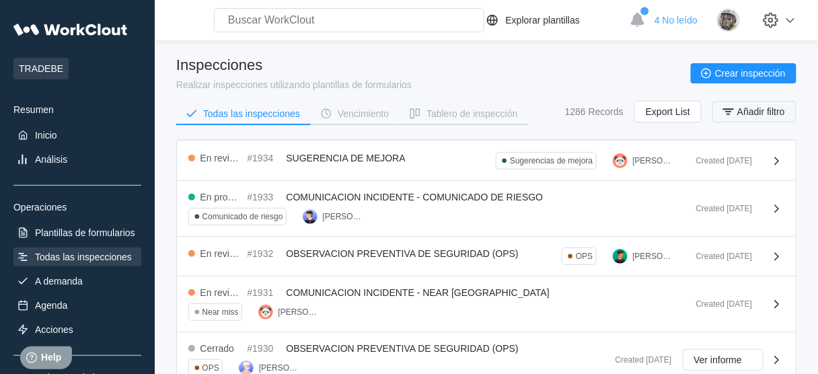
click at [777, 110] on span "Añadir filtro" at bounding box center [761, 111] width 48 height 9
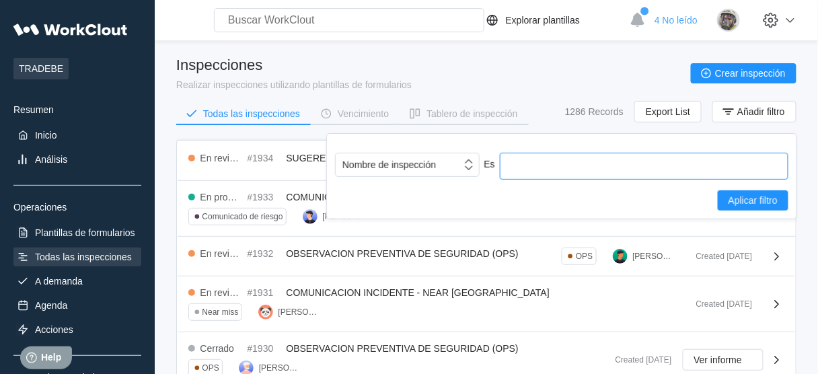
click at [599, 178] on input "text" at bounding box center [644, 166] width 289 height 27
type input "accide"
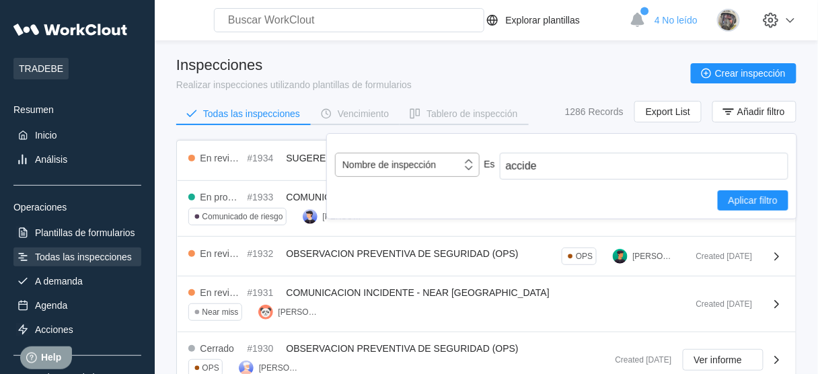
click at [405, 163] on div "Nombre de inspección" at bounding box center [407, 165] width 145 height 24
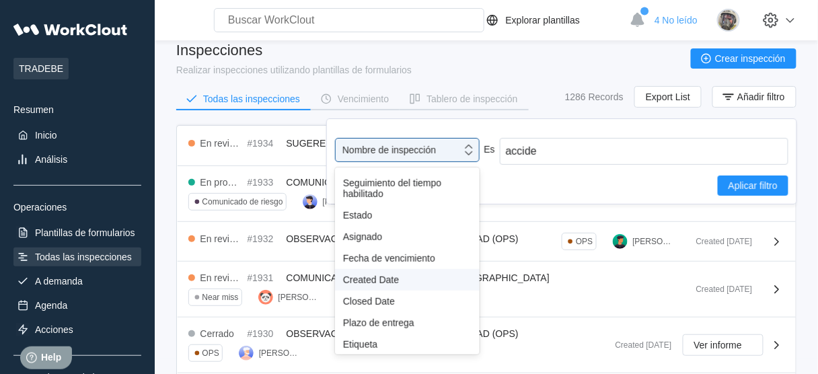
scroll to position [54, 0]
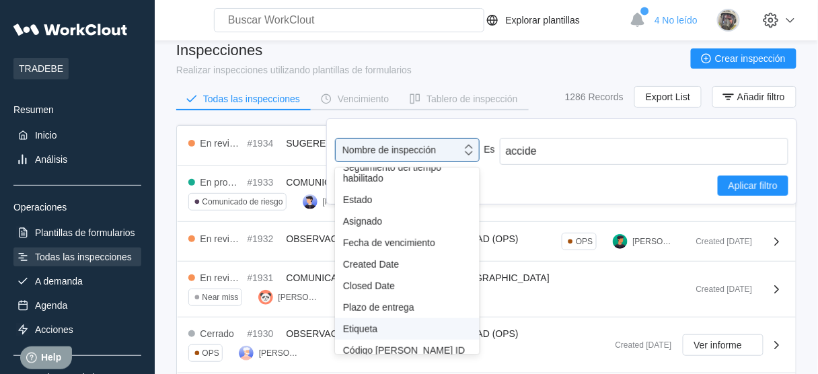
click at [377, 330] on div "Etiqueta" at bounding box center [407, 329] width 129 height 11
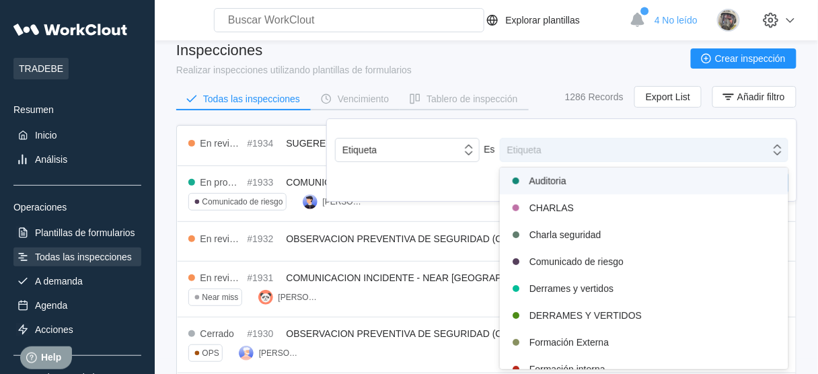
click at [546, 142] on div "Etiqueta" at bounding box center [636, 150] width 270 height 19
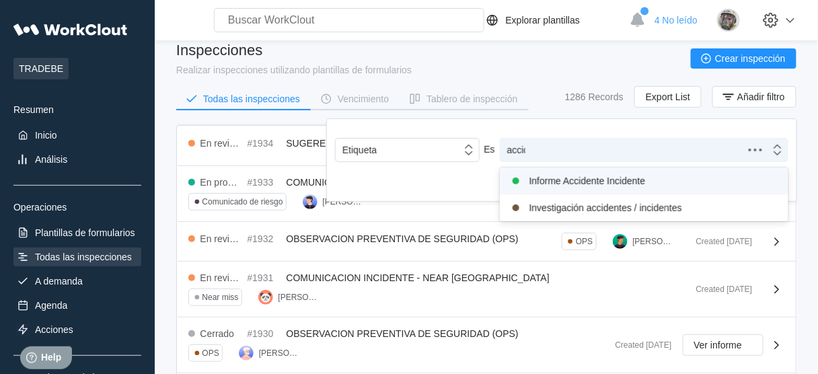
type input "accide"
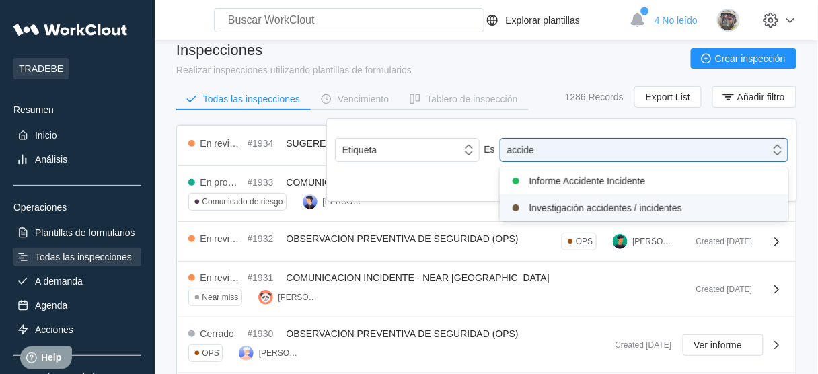
click at [583, 202] on div "Investigación accidentes / incidentes" at bounding box center [644, 208] width 272 height 16
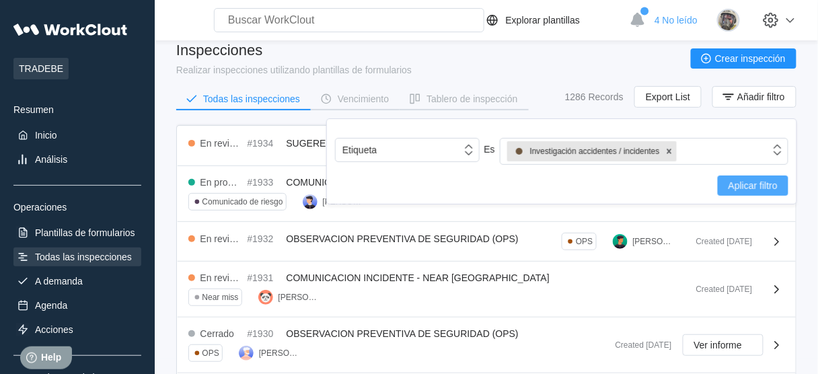
click at [754, 181] on span "Aplicar filtro" at bounding box center [753, 185] width 49 height 9
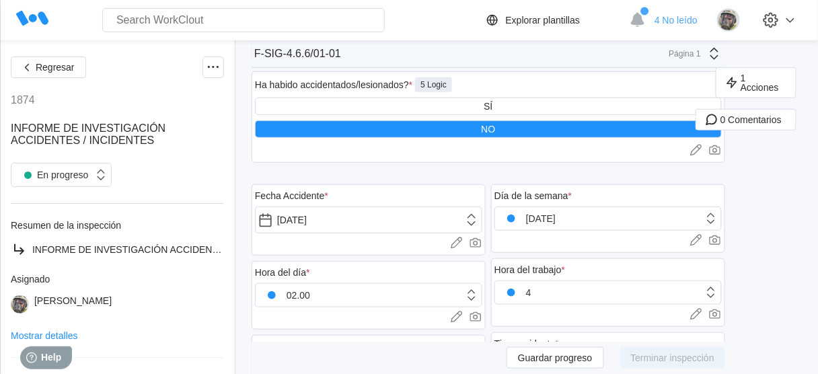
scroll to position [161, 0]
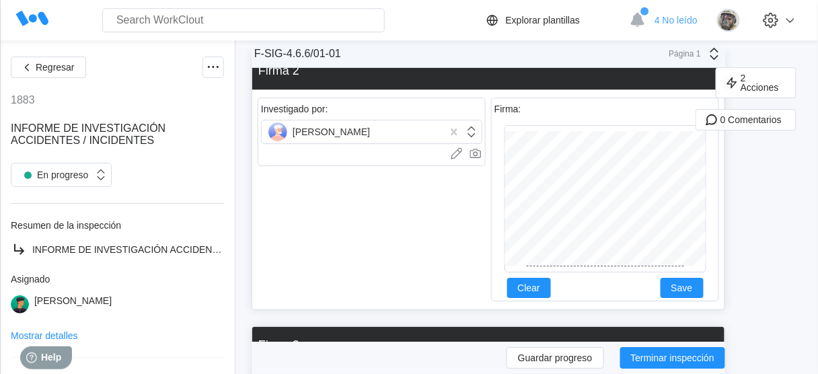
scroll to position [2289, 0]
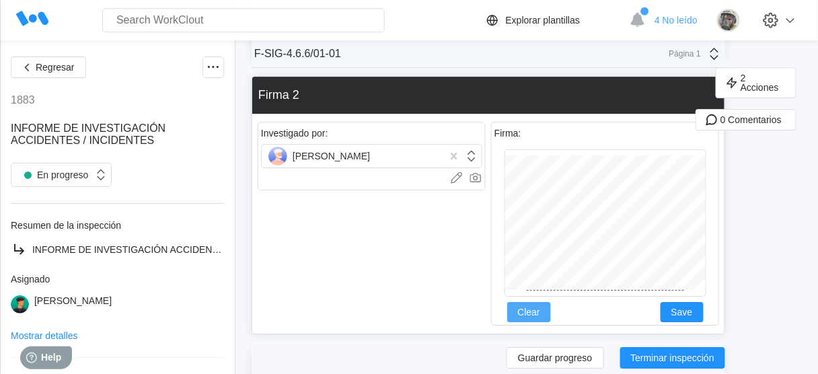
click at [519, 307] on span "Clear" at bounding box center [529, 311] width 22 height 9
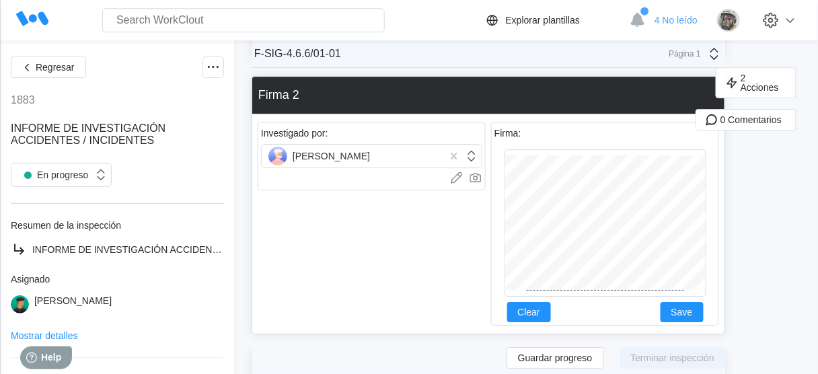
click at [643, 149] on div at bounding box center [606, 222] width 202 height 147
click at [686, 307] on span "Save" at bounding box center [682, 311] width 22 height 9
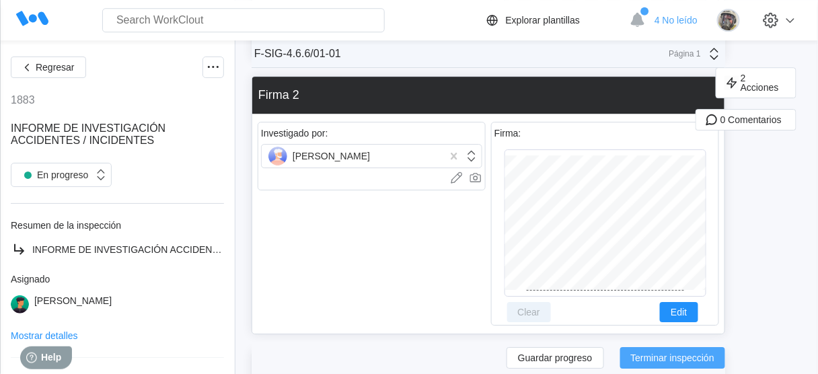
click at [676, 359] on span "Terminar inspección" at bounding box center [673, 357] width 84 height 9
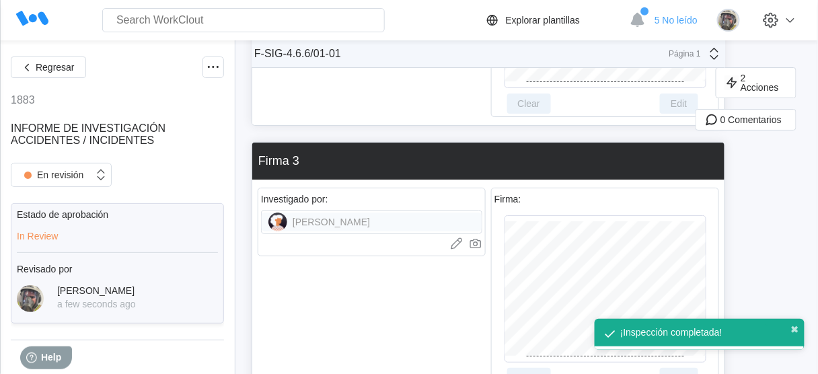
scroll to position [2580, 0]
